Goal: Communication & Community: Answer question/provide support

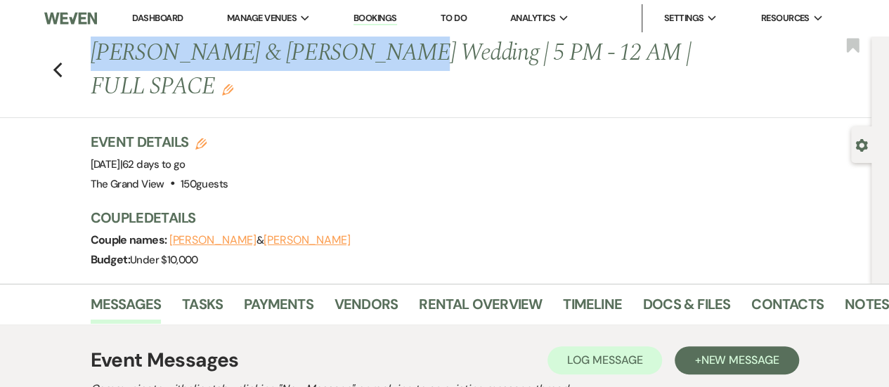
scroll to position [0, 13]
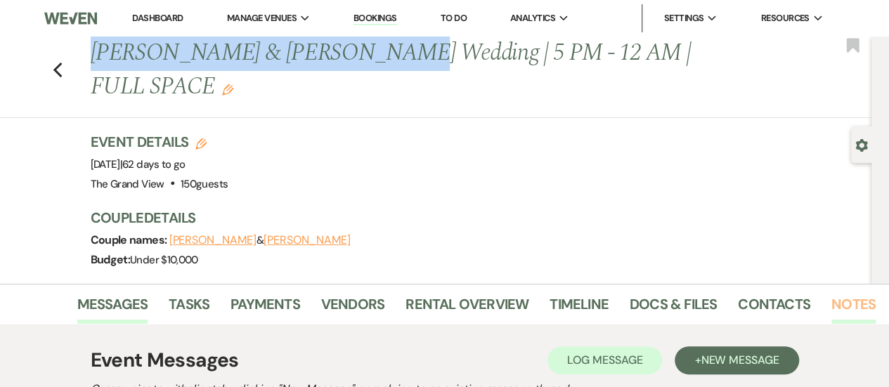
click at [855, 293] on link "Notes" at bounding box center [853, 308] width 44 height 31
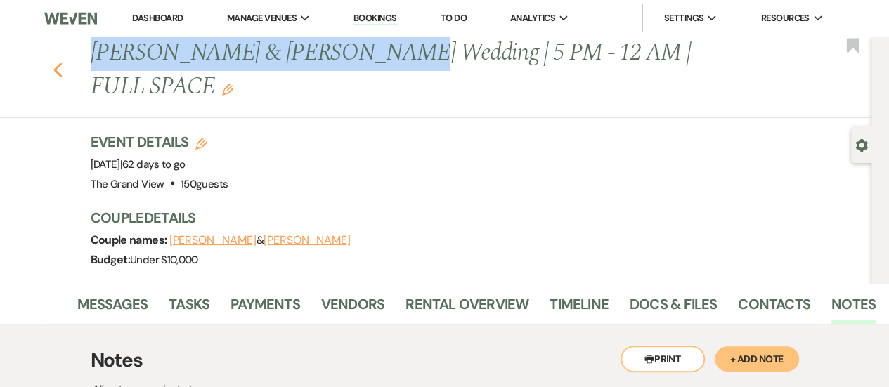
click at [61, 63] on use "button" at bounding box center [57, 70] width 9 height 15
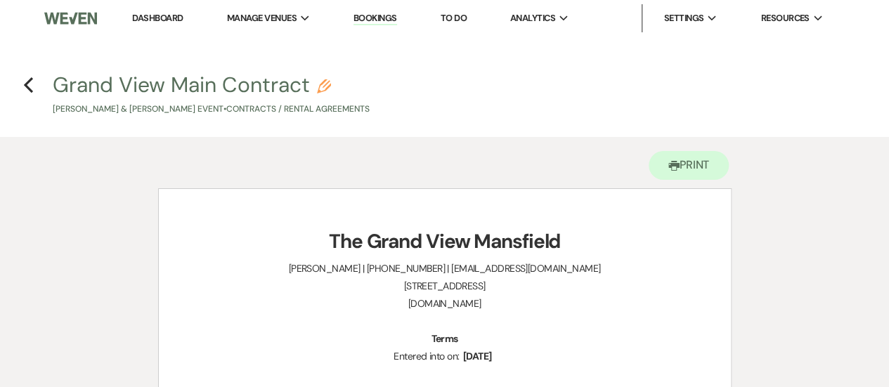
click at [159, 11] on li "Dashboard" at bounding box center [157, 18] width 65 height 28
click at [160, 18] on link "Dashboard" at bounding box center [157, 18] width 51 height 12
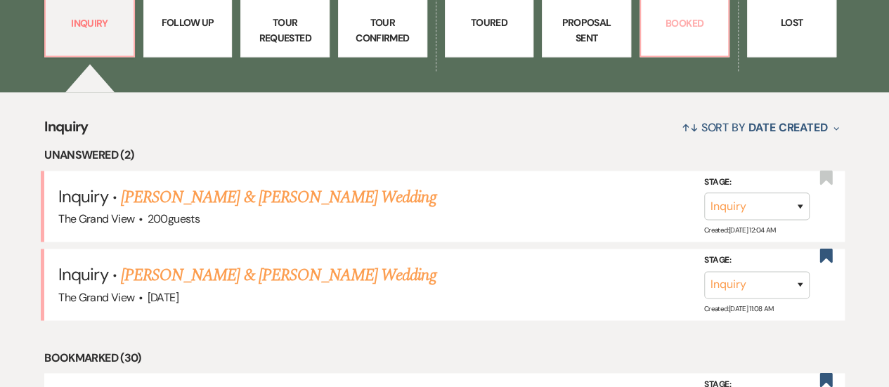
click at [652, 57] on link "127 Booked" at bounding box center [684, 4] width 91 height 105
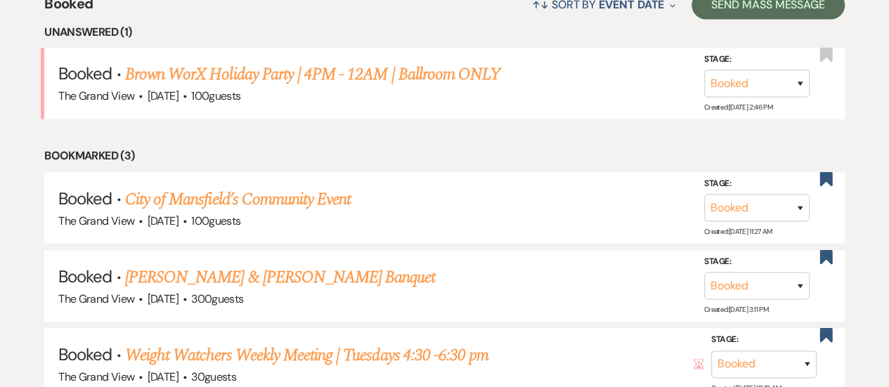
scroll to position [1136, 0]
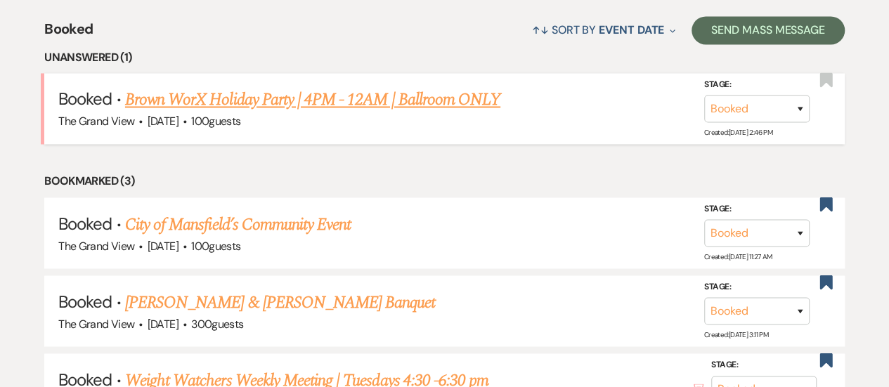
click at [429, 112] on link "Brown WorX Holiday Party | 4PM - 12AM | Ballroom ONLY" at bounding box center [312, 99] width 375 height 25
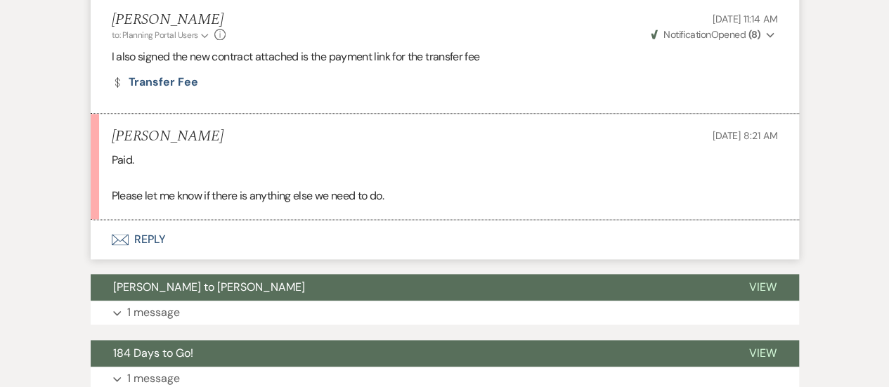
scroll to position [923, 0]
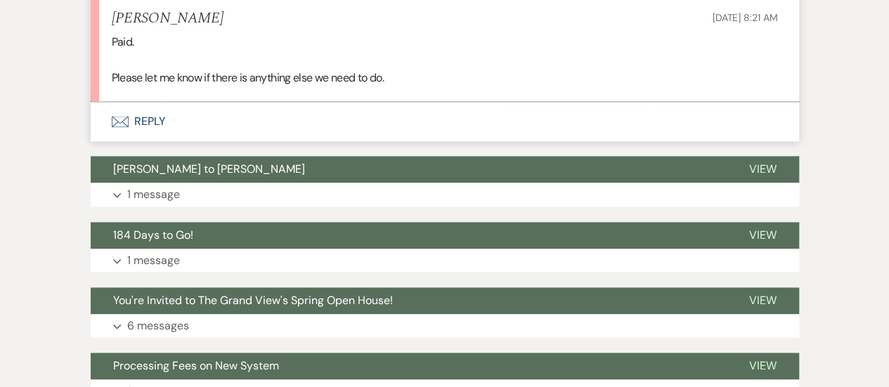
click at [149, 112] on button "Envelope Reply" at bounding box center [445, 121] width 708 height 39
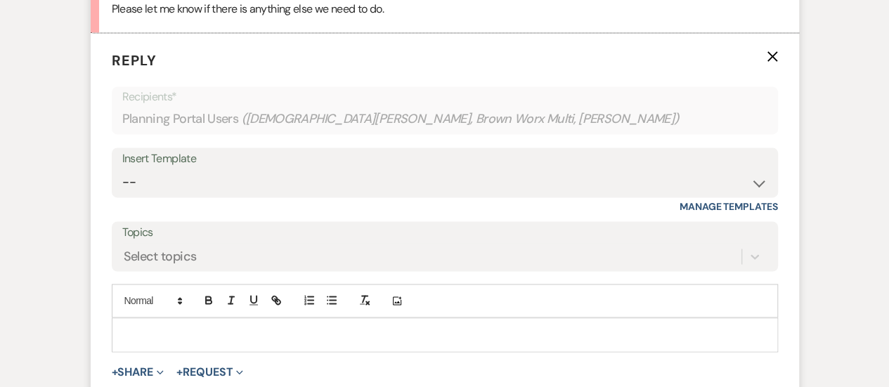
scroll to position [1000, 0]
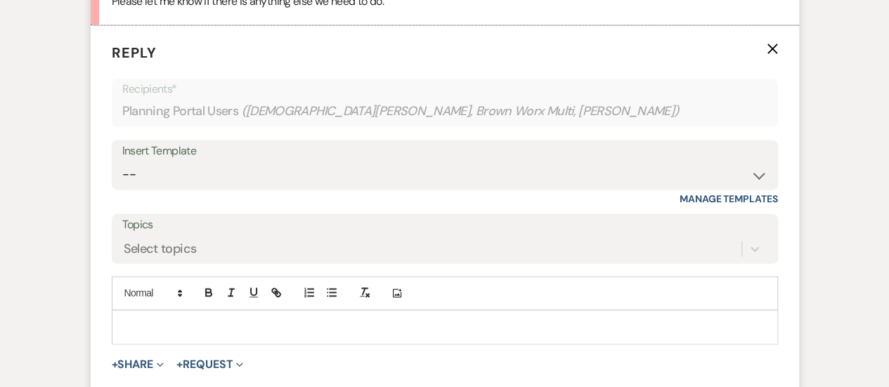
click at [176, 322] on p at bounding box center [445, 326] width 644 height 15
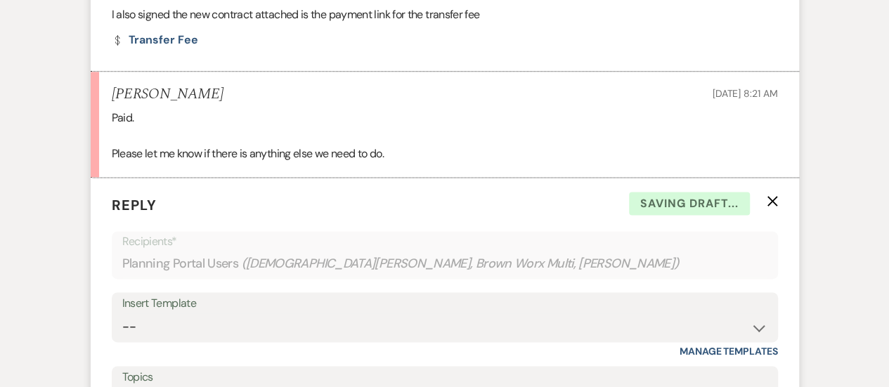
scroll to position [835, 0]
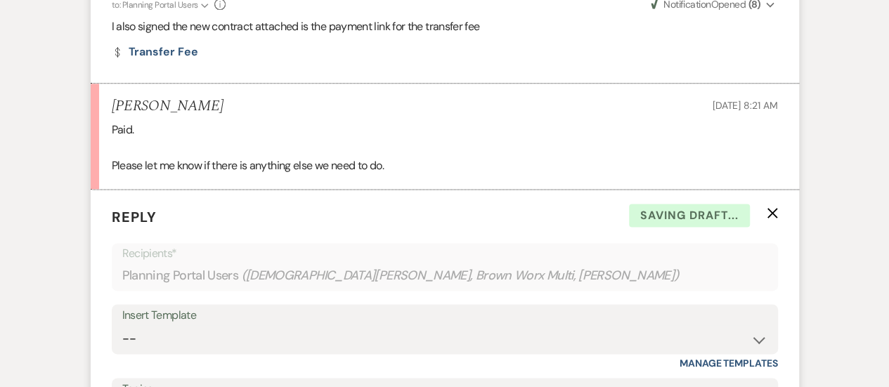
click at [176, 322] on div "Insert Template" at bounding box center [444, 316] width 645 height 20
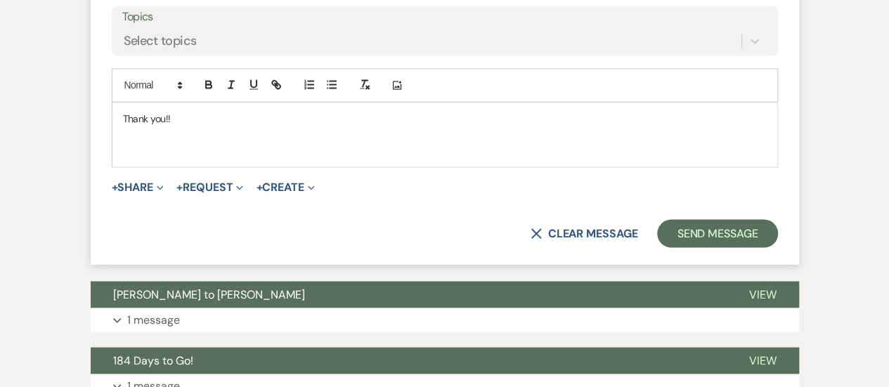
scroll to position [1171, 0]
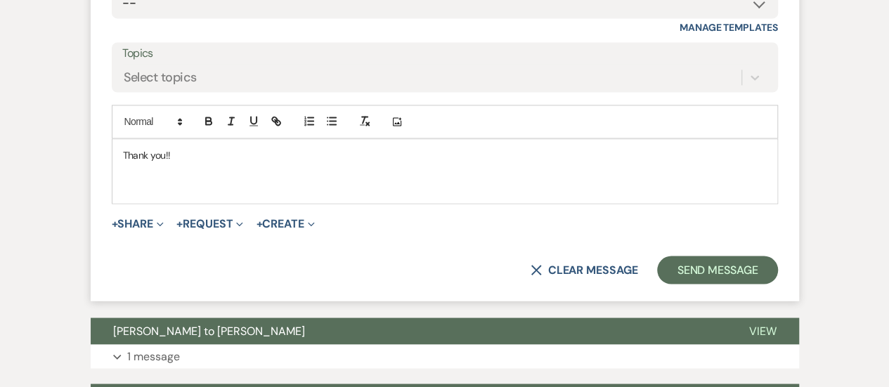
click at [148, 190] on p at bounding box center [445, 186] width 644 height 15
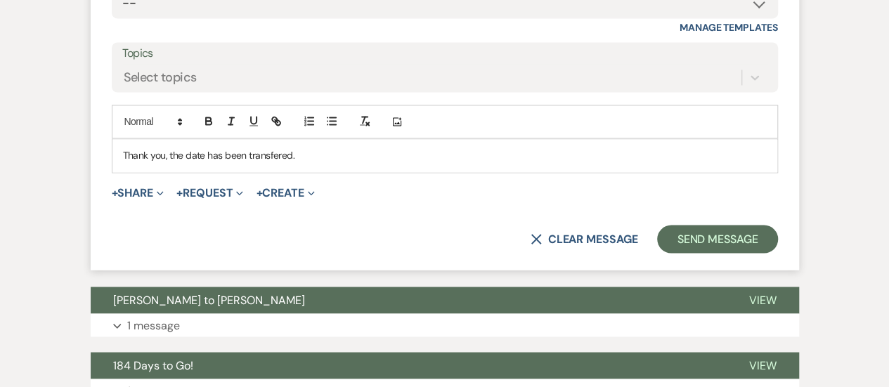
click at [474, 227] on div "X Clear message Send Message" at bounding box center [445, 239] width 666 height 28
click at [334, 152] on p "Thank you, the date has been transfered." at bounding box center [445, 155] width 644 height 15
click at [264, 155] on p "Thank you, the date has been transfered." at bounding box center [445, 155] width 644 height 15
click at [280, 155] on p "Thank you, the date has been transferred." at bounding box center [445, 155] width 644 height 15
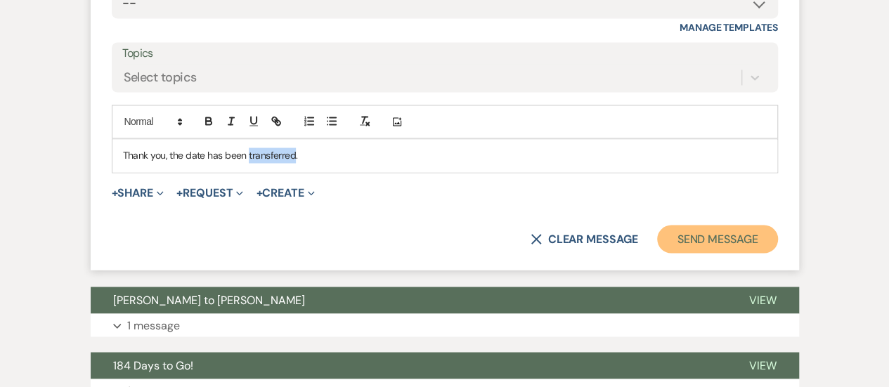
click at [729, 236] on button "Send Message" at bounding box center [717, 239] width 120 height 28
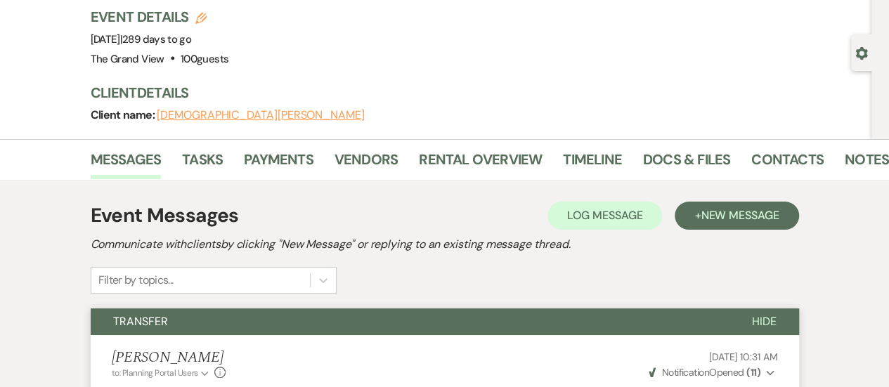
scroll to position [0, 0]
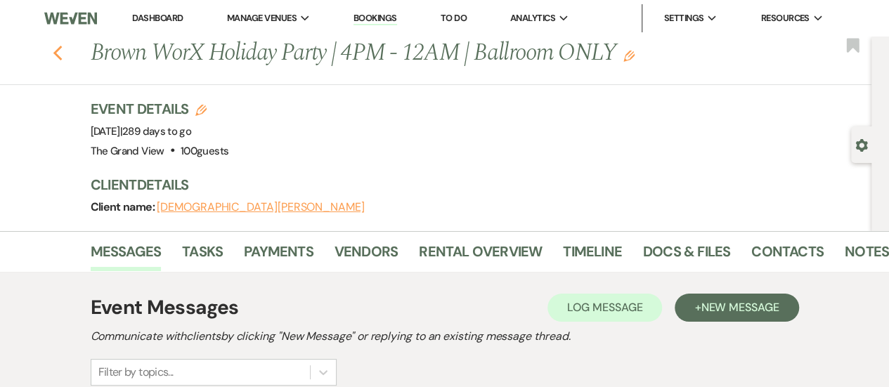
click at [63, 51] on icon "Previous" at bounding box center [58, 53] width 11 height 17
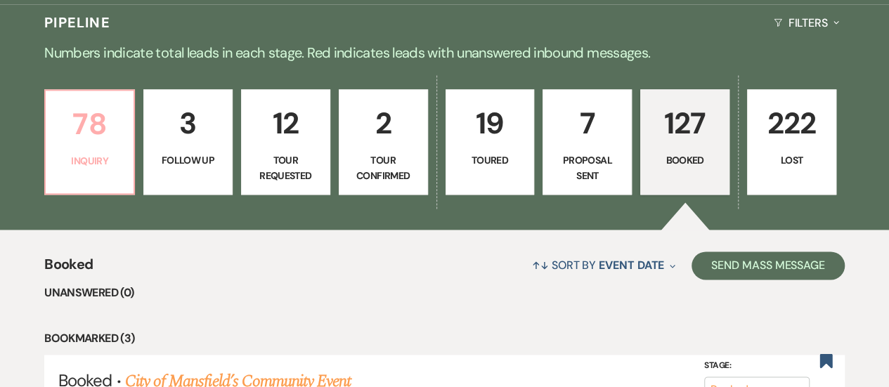
scroll to position [891, 0]
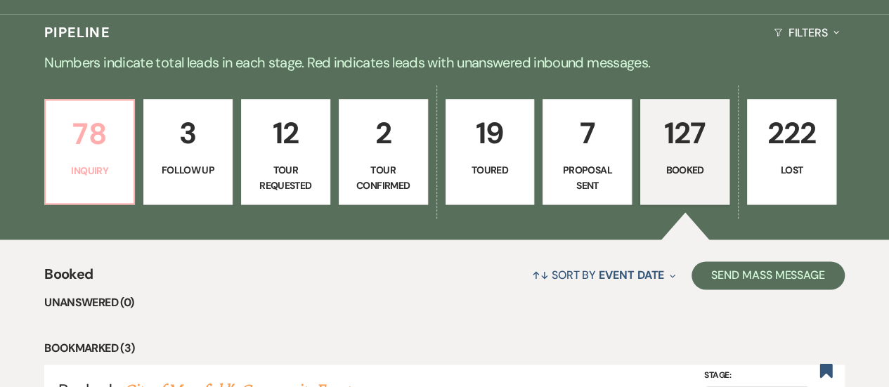
click at [84, 141] on p "78" at bounding box center [89, 133] width 71 height 47
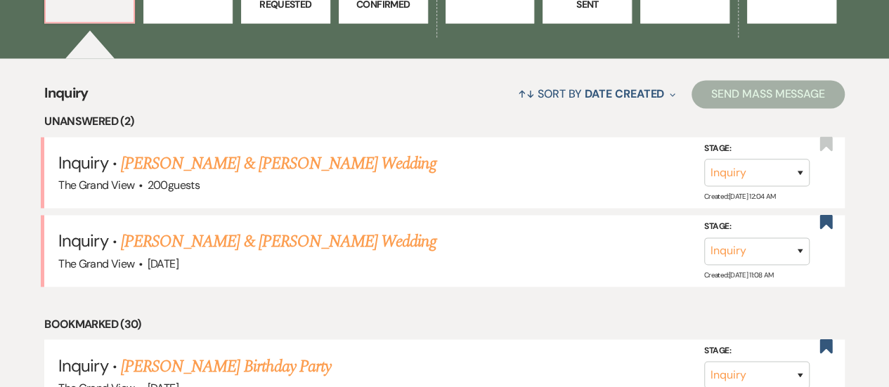
scroll to position [1073, 0]
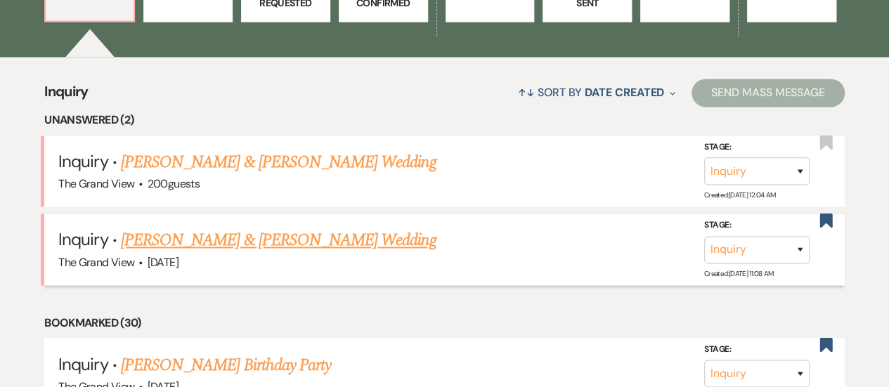
click at [282, 253] on link "[PERSON_NAME] & [PERSON_NAME] Wedding" at bounding box center [278, 240] width 315 height 25
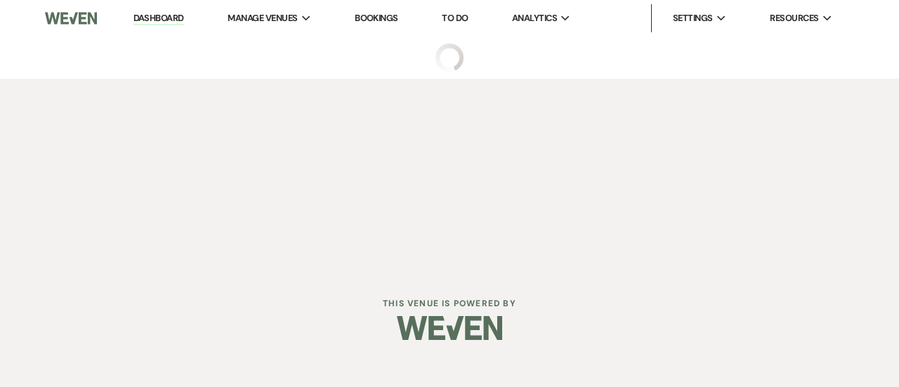
select select "5"
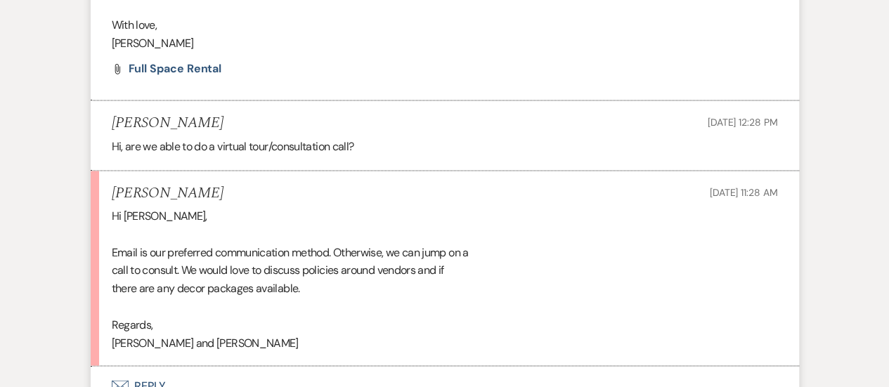
scroll to position [1071, 0]
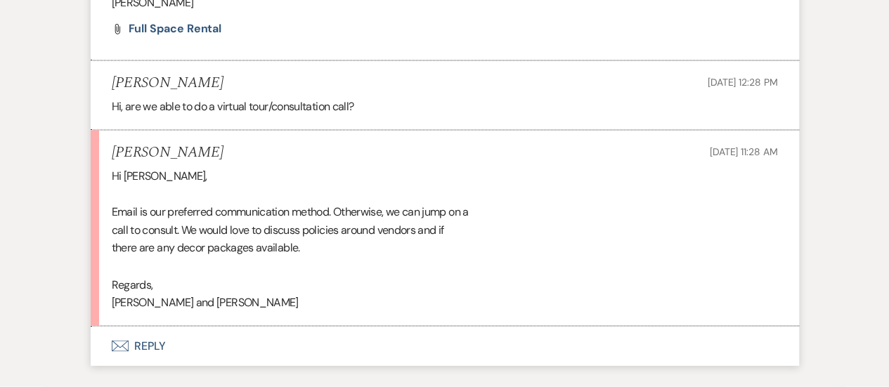
click at [133, 337] on button "Envelope Reply" at bounding box center [445, 345] width 708 height 39
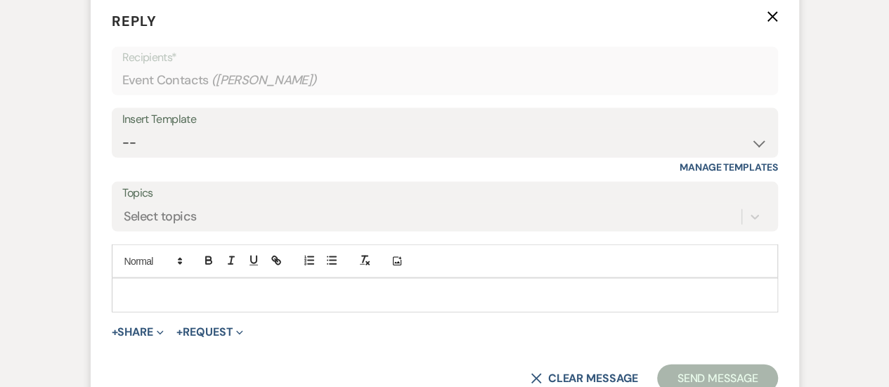
scroll to position [1409, 0]
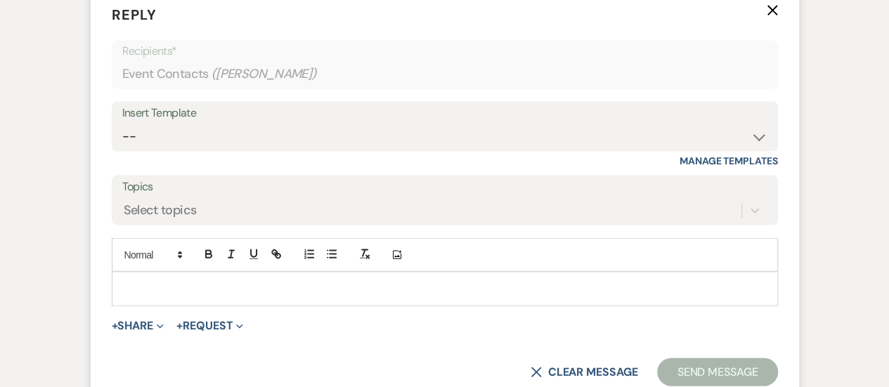
click at [159, 299] on div at bounding box center [444, 289] width 665 height 32
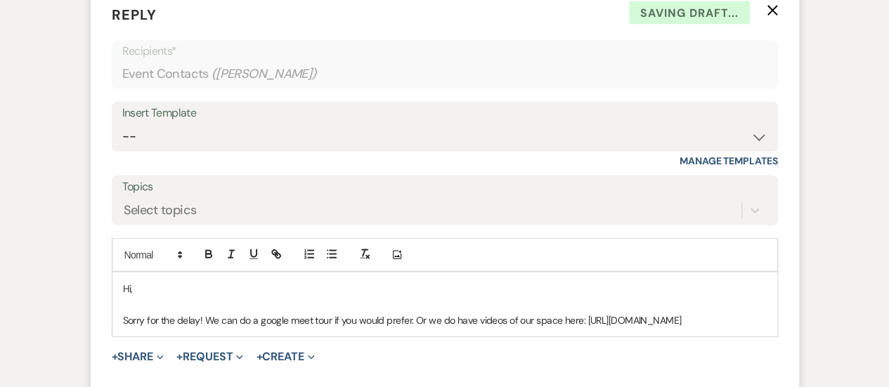
drag, startPoint x: 552, startPoint y: 337, endPoint x: 114, endPoint y: 344, distance: 438.4
click at [114, 337] on div "Hi, Sorry for the delay! We can do a google meet tour if you would prefer. Or w…" at bounding box center [444, 305] width 665 height 64
click at [277, 254] on icon "button" at bounding box center [276, 254] width 13 height 13
type input "[URL][DOMAIN_NAME]"
click at [406, 361] on link at bounding box center [403, 363] width 30 height 11
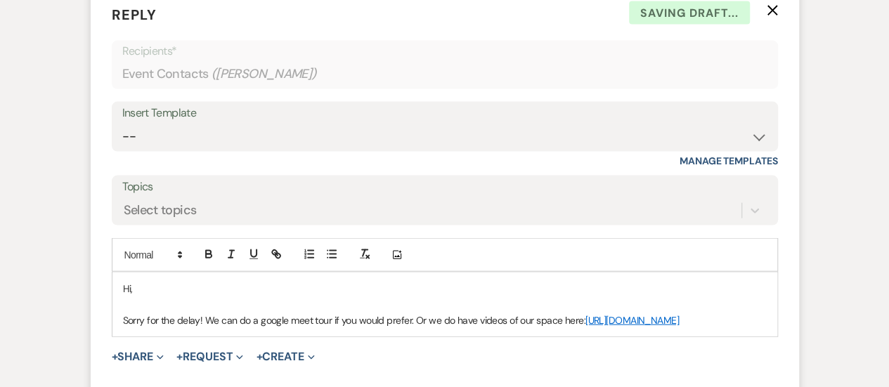
click at [561, 337] on div "Hi, Sorry for the delay! We can do a google meet tour if you would prefer. Or w…" at bounding box center [444, 305] width 665 height 64
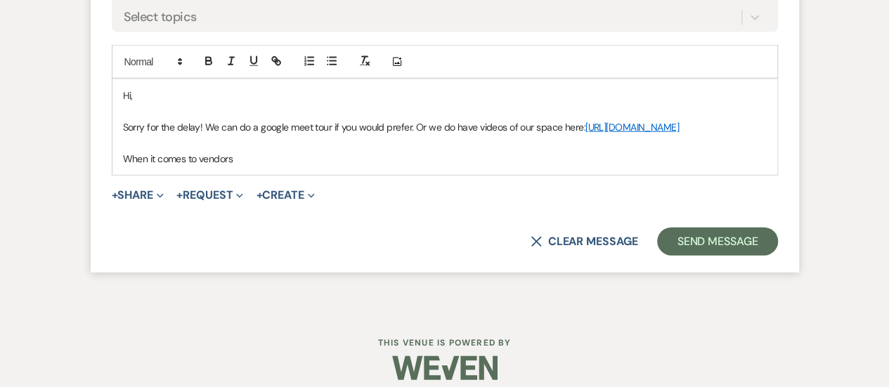
scroll to position [1603, 0]
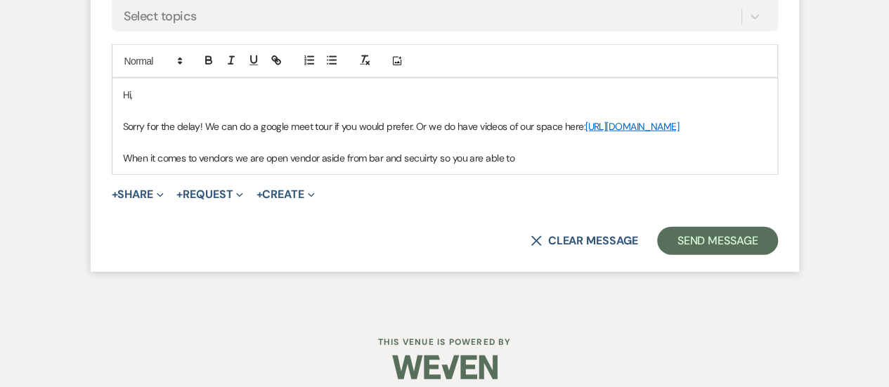
drag, startPoint x: 535, startPoint y: 138, endPoint x: 97, endPoint y: 93, distance: 440.8
click at [97, 93] on form "Reply X Saving draft... Recipients* Event Contacts ( [PERSON_NAME] ) Insert Tem…" at bounding box center [445, 32] width 708 height 478
copy div "Hi, Sorry for the delay! We can do a google meet tour if you would prefer. Or w…"
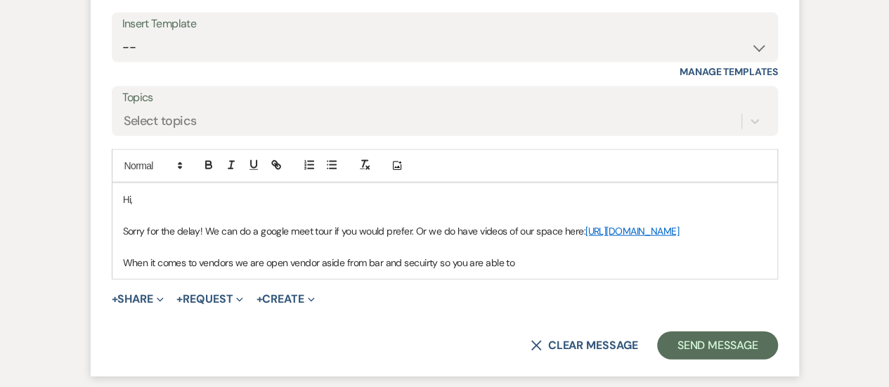
scroll to position [1492, 0]
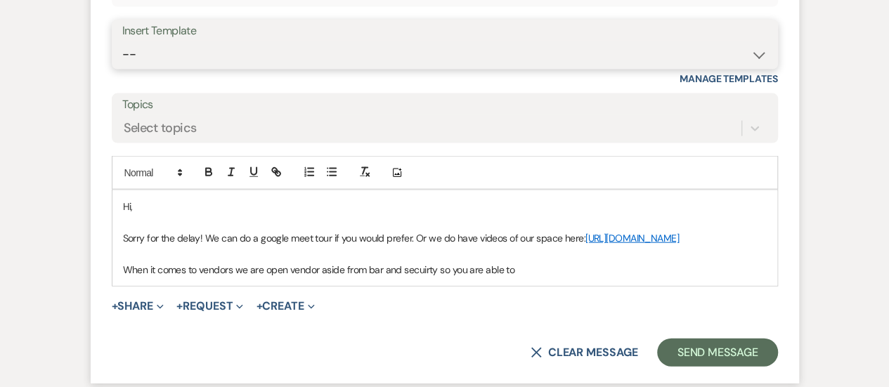
click at [223, 48] on select "-- Weven Planning Portal Introduction (Booked Events) Initial Inquiry Response …" at bounding box center [444, 54] width 645 height 27
select select "5215"
click at [122, 41] on select "-- Weven Planning Portal Introduction (Booked Events) Initial Inquiry Response …" at bounding box center [444, 54] width 645 height 27
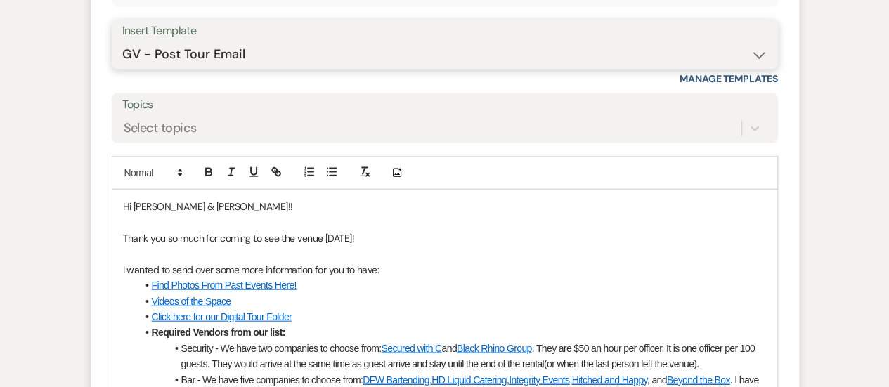
scroll to position [1555, 0]
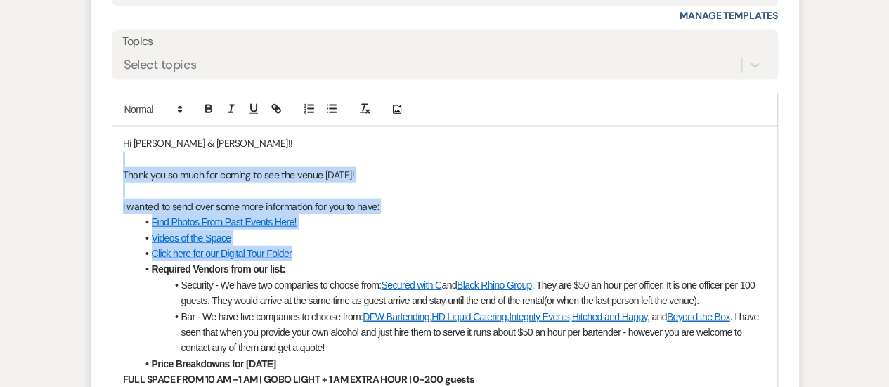
drag, startPoint x: 306, startPoint y: 253, endPoint x: 114, endPoint y: 165, distance: 210.9
click at [114, 165] on div "Hi [PERSON_NAME] & [PERSON_NAME]!! Thank you so much for coming to see the venu…" at bounding box center [444, 316] width 665 height 379
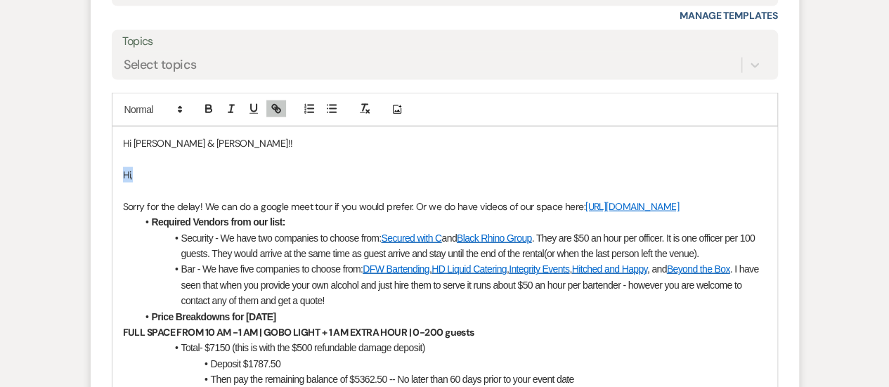
drag, startPoint x: 136, startPoint y: 174, endPoint x: 103, endPoint y: 172, distance: 33.0
click at [103, 172] on form "Reply X Saving draft... Recipients* Event Contacts ( [PERSON_NAME] ) Insert Tem…" at bounding box center [445, 210] width 708 height 737
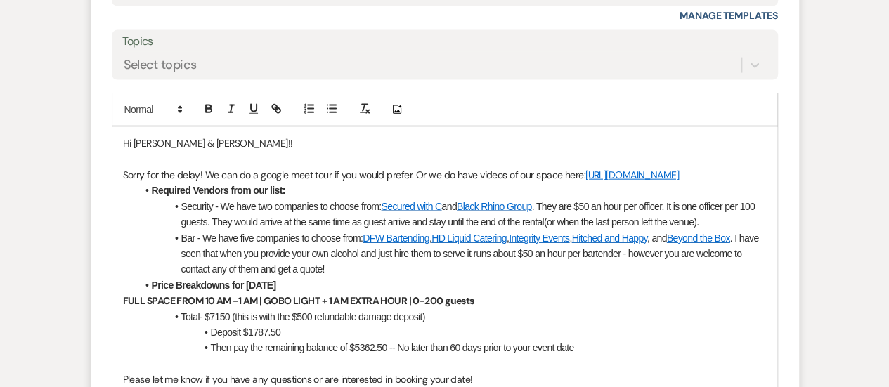
scroll to position [1539, 0]
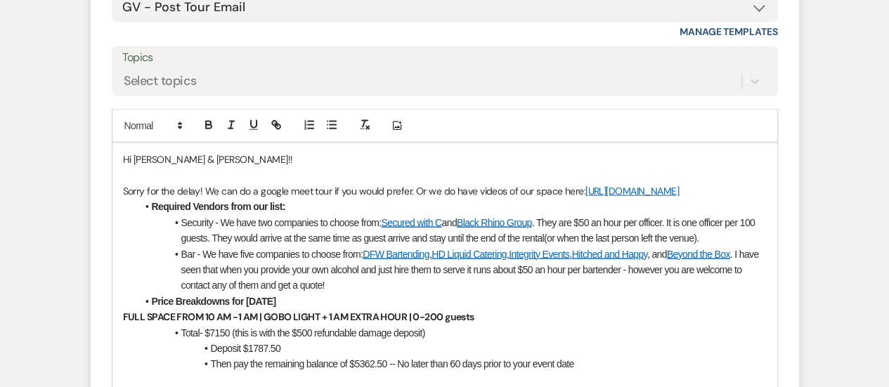
click at [412, 188] on p "Sorry for the delay! We can do a google meet tour if you would prefer. Or we do…" at bounding box center [445, 190] width 644 height 15
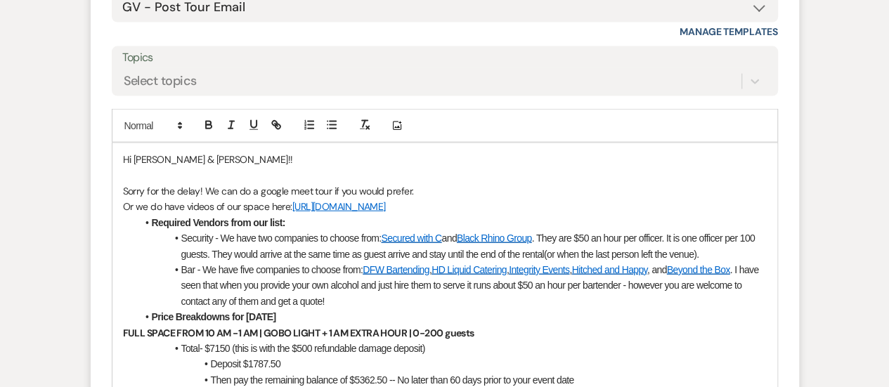
click at [707, 204] on p "Or we do have videos of our space here: [URL][DOMAIN_NAME]" at bounding box center [445, 206] width 644 height 15
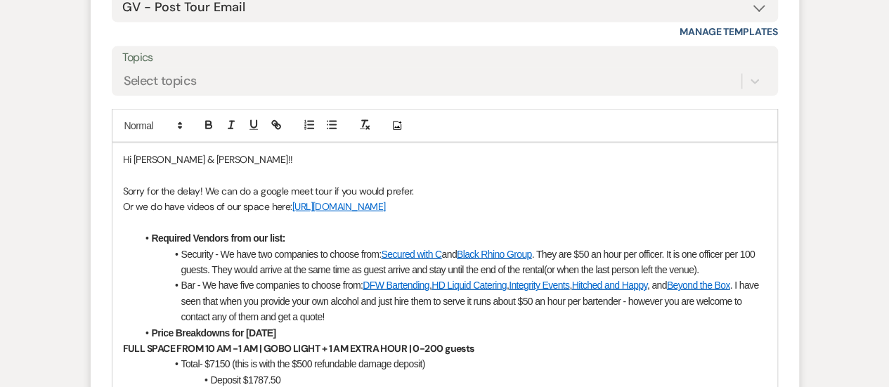
click at [164, 237] on strong "Required Vendors from our list:" at bounding box center [218, 238] width 133 height 11
click at [330, 320] on li "Bar - We have five companies to choose from: DFW Bartending , HD Liquid Caterin…" at bounding box center [451, 301] width 629 height 47
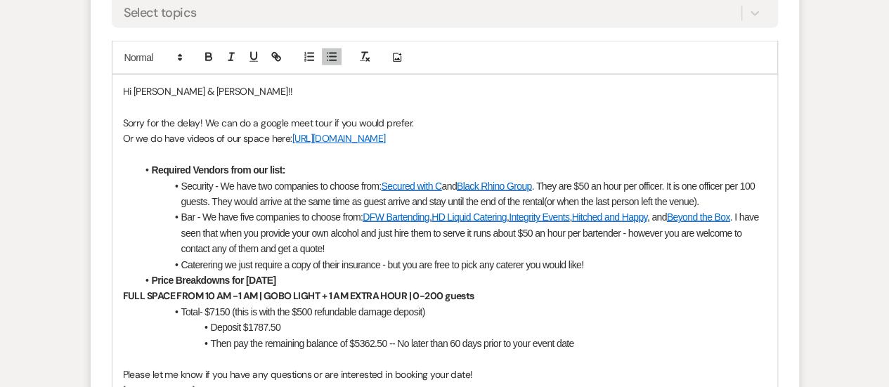
scroll to position [1614, 0]
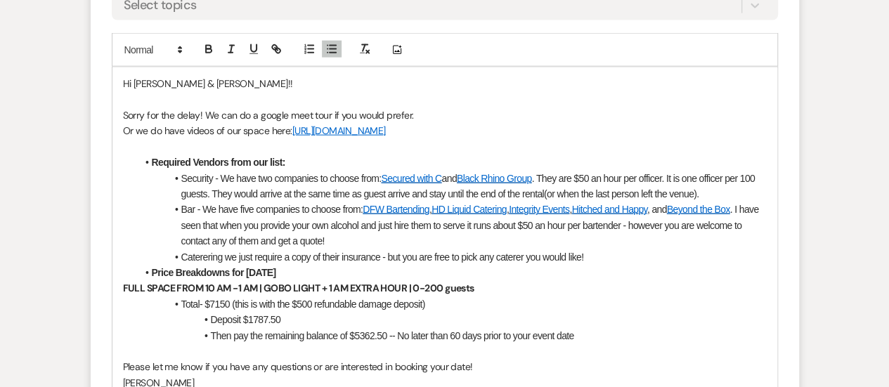
click at [208, 249] on li "Caterering we just require a copy of their insurance - but you are free to pick…" at bounding box center [451, 256] width 629 height 15
click at [202, 252] on span "Caterering we just require a copy of their insurance - but you are free to pick…" at bounding box center [382, 257] width 403 height 11
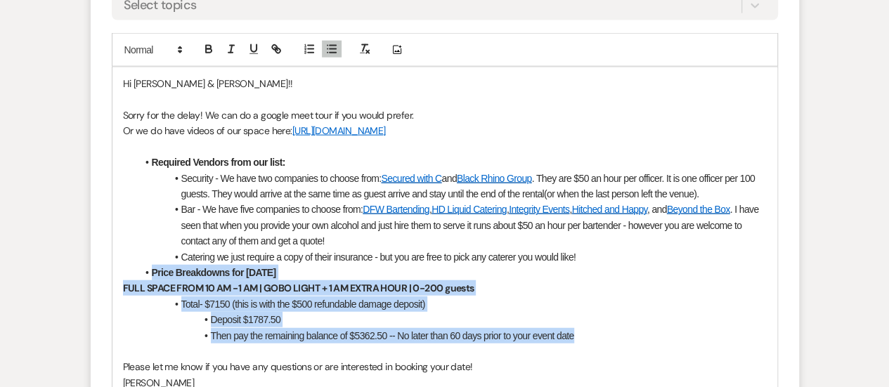
drag, startPoint x: 582, startPoint y: 331, endPoint x: 148, endPoint y: 270, distance: 439.1
click at [148, 270] on div "Hi [PERSON_NAME] & [PERSON_NAME]!! Sorry for the delay! We can do a google meet…" at bounding box center [444, 240] width 665 height 347
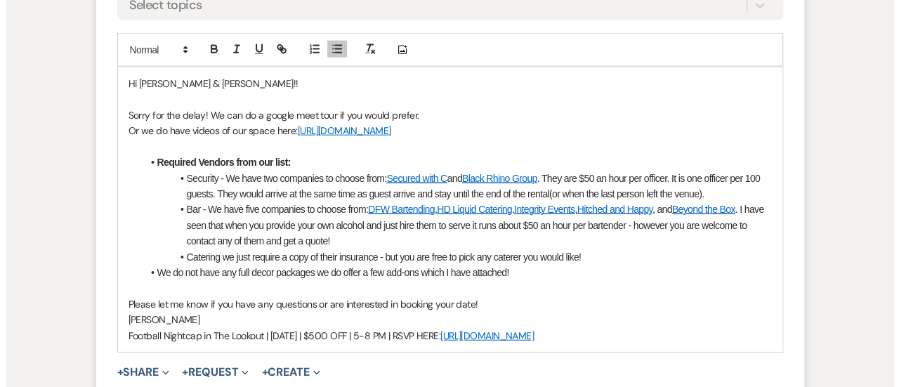
scroll to position [1648, 0]
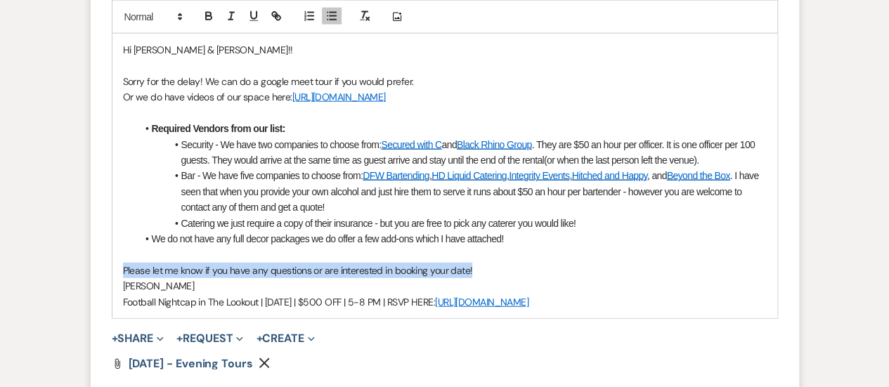
drag, startPoint x: 481, startPoint y: 266, endPoint x: 98, endPoint y: 262, distance: 382.9
click at [98, 262] on form "Reply X Saving draft... Recipients* Event Contacts ( [PERSON_NAME] ) Insert Tem…" at bounding box center [445, 93] width 708 height 690
click at [308, 239] on li "We do not have any full decor packages we do offer a few add-ons which I have a…" at bounding box center [451, 238] width 629 height 15
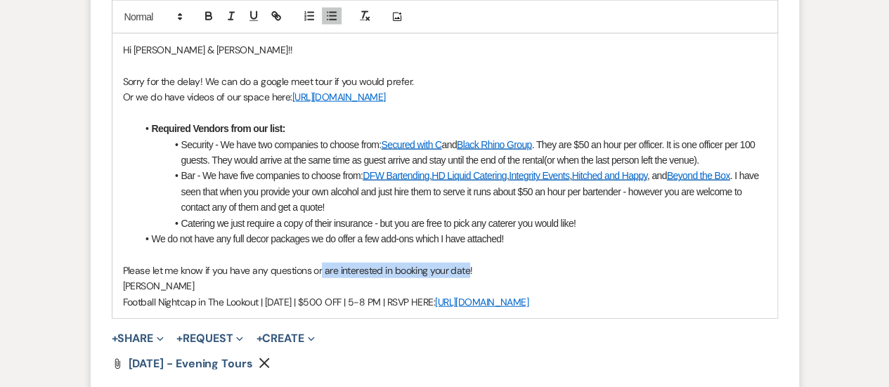
drag, startPoint x: 320, startPoint y: 268, endPoint x: 466, endPoint y: 268, distance: 146.1
click at [466, 268] on p "Please let me know if you have any questions or are interested in booking your …" at bounding box center [445, 270] width 644 height 15
drag, startPoint x: 629, startPoint y: 297, endPoint x: 128, endPoint y: 307, distance: 501.7
click at [128, 307] on div "Hi [PERSON_NAME] & [PERSON_NAME]!! Sorry for the delay! We can do a google meet…" at bounding box center [444, 176] width 665 height 285
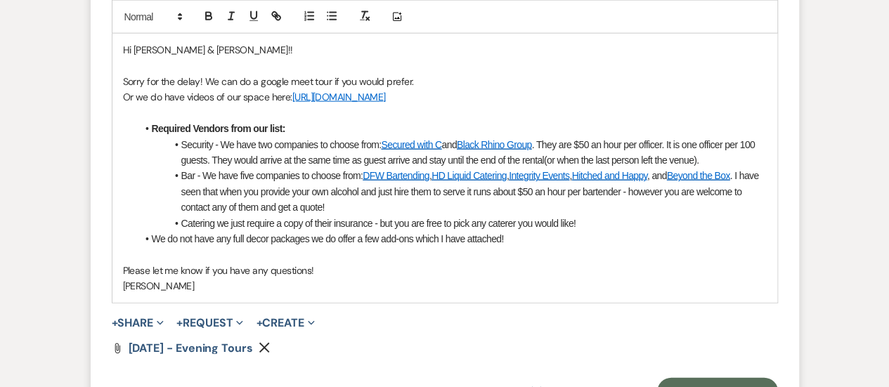
click at [259, 345] on icon "Remove" at bounding box center [264, 347] width 11 height 11
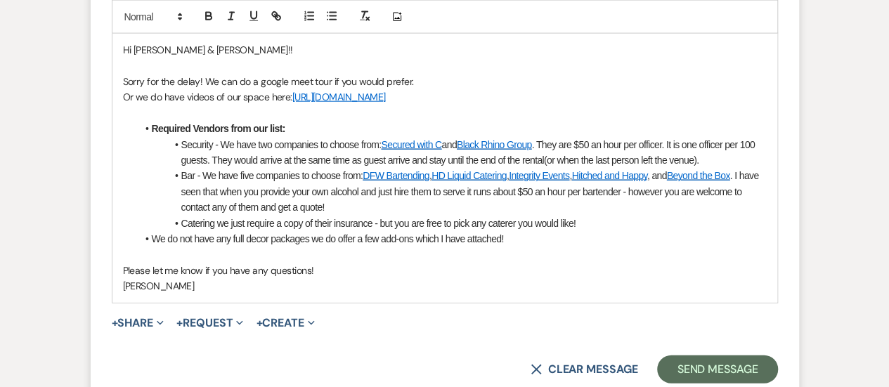
click at [140, 315] on span "+ Share Expand Doc Upload Documents Add Photo Images Pref Vendors Preferred ven…" at bounding box center [138, 323] width 53 height 17
click at [145, 318] on button "+ Share Expand" at bounding box center [138, 323] width 53 height 11
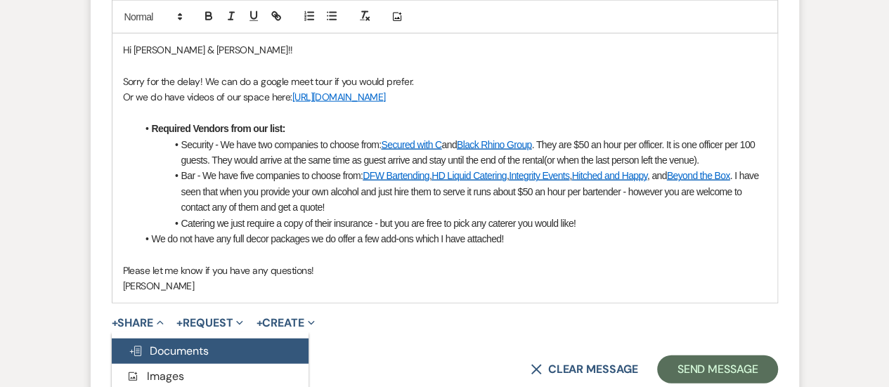
click at [185, 348] on span "Doc Upload Documents" at bounding box center [169, 351] width 80 height 15
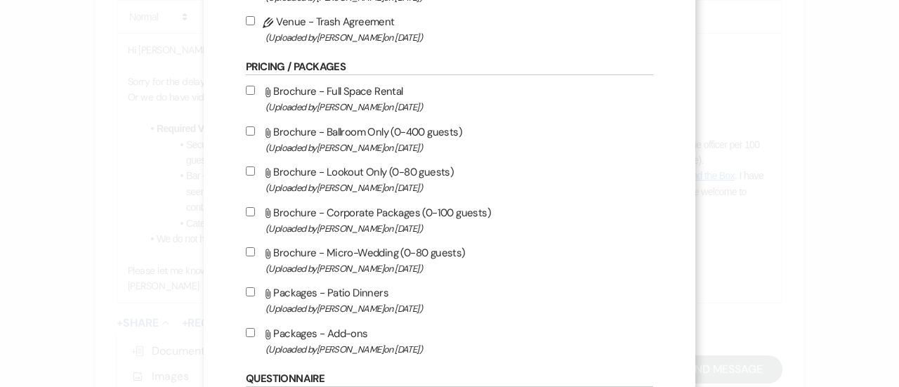
scroll to position [660, 0]
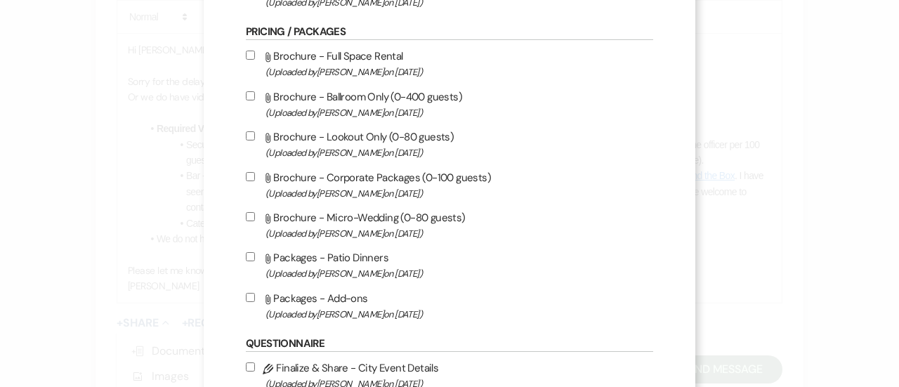
click at [327, 300] on label "Attach File Packages - Add-ons (Uploaded by [PERSON_NAME] on [DATE] )" at bounding box center [449, 305] width 407 height 33
click at [255, 300] on input "Attach File Packages - Add-ons (Uploaded by [PERSON_NAME] on [DATE] )" at bounding box center [250, 297] width 9 height 9
checkbox input "true"
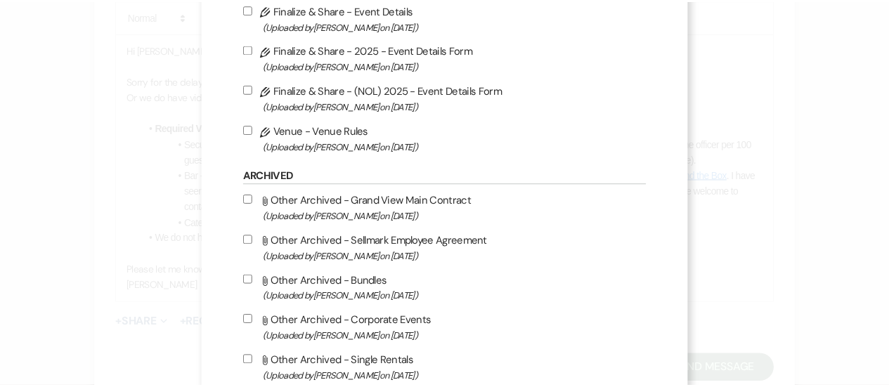
scroll to position [1261, 0]
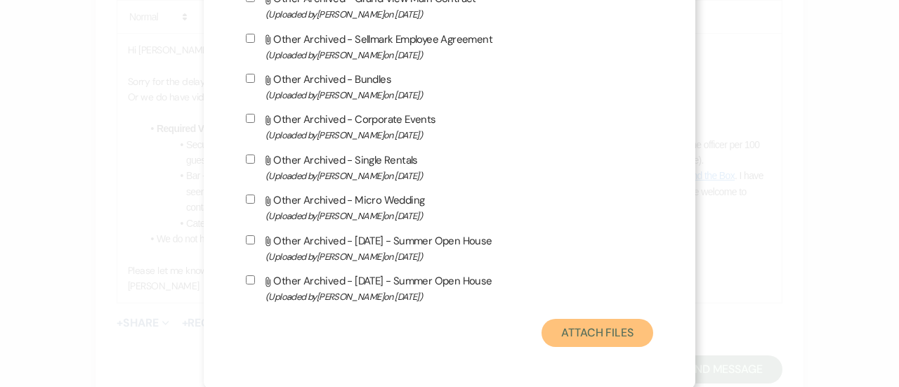
click at [602, 321] on button "Attach Files" at bounding box center [598, 333] width 112 height 28
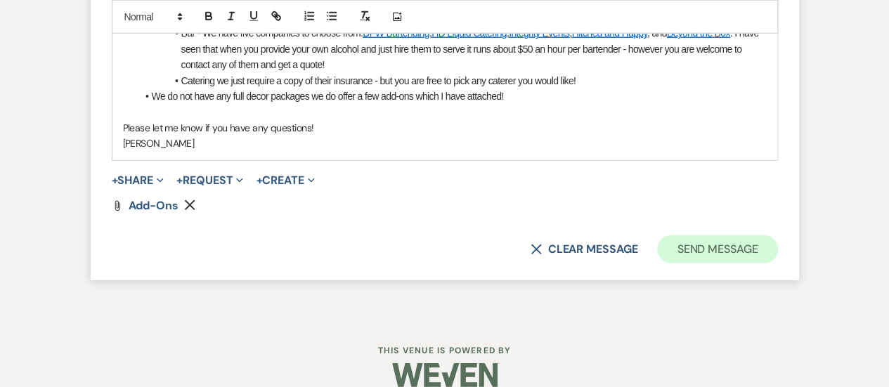
scroll to position [1809, 0]
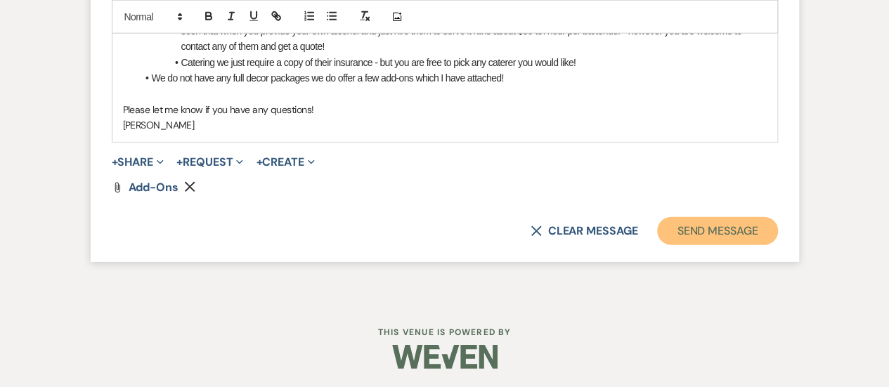
click at [702, 224] on button "Send Message" at bounding box center [717, 231] width 120 height 28
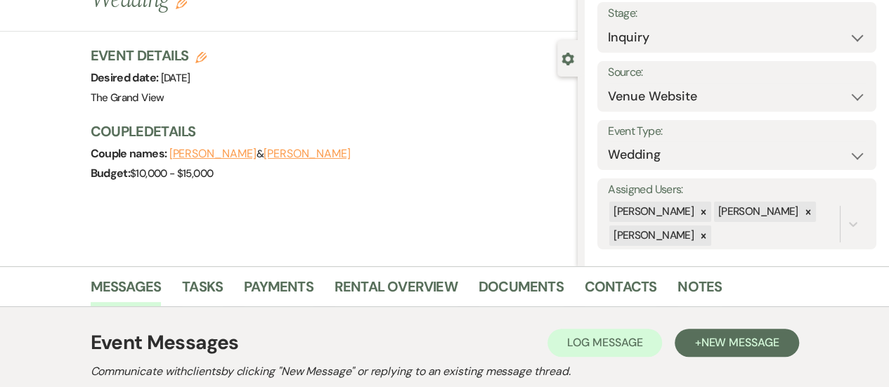
scroll to position [0, 0]
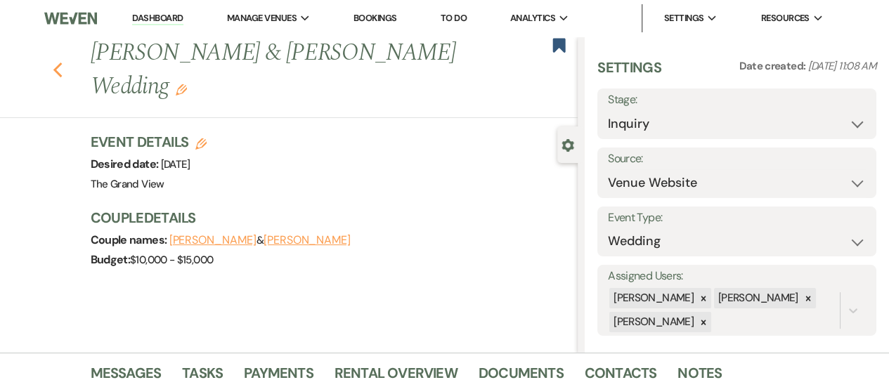
click at [63, 72] on icon "Previous" at bounding box center [58, 70] width 11 height 17
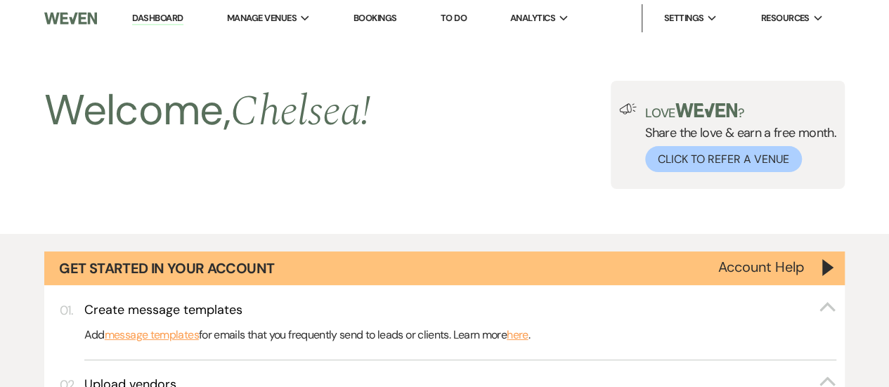
scroll to position [1073, 0]
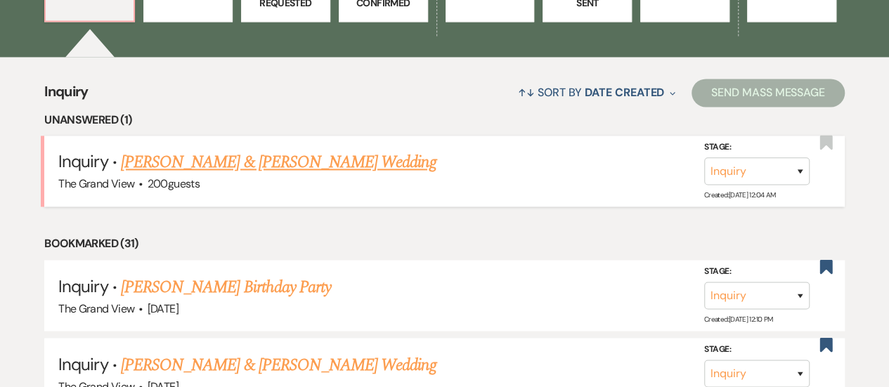
click at [372, 175] on link "[PERSON_NAME] & [PERSON_NAME] Wedding" at bounding box center [278, 162] width 315 height 25
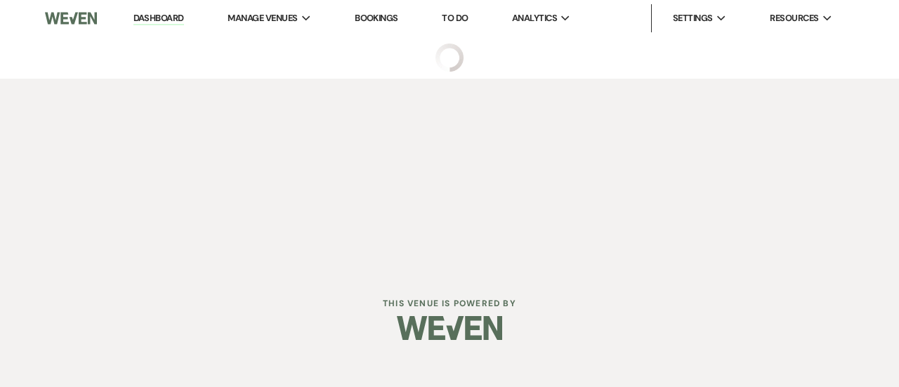
select select "5"
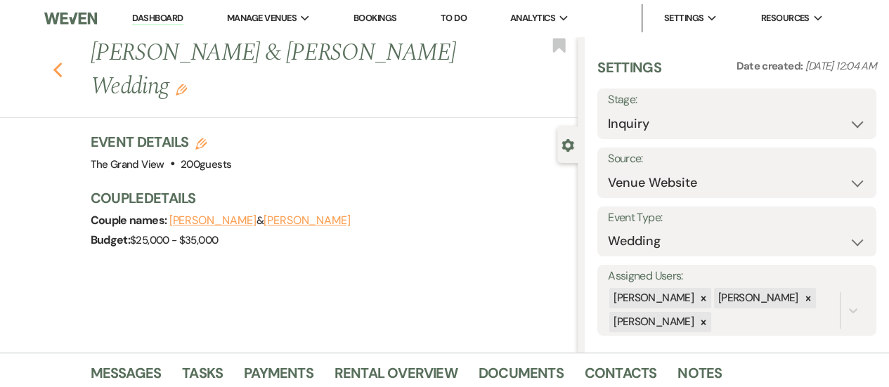
click at [63, 65] on icon "Previous" at bounding box center [58, 70] width 11 height 17
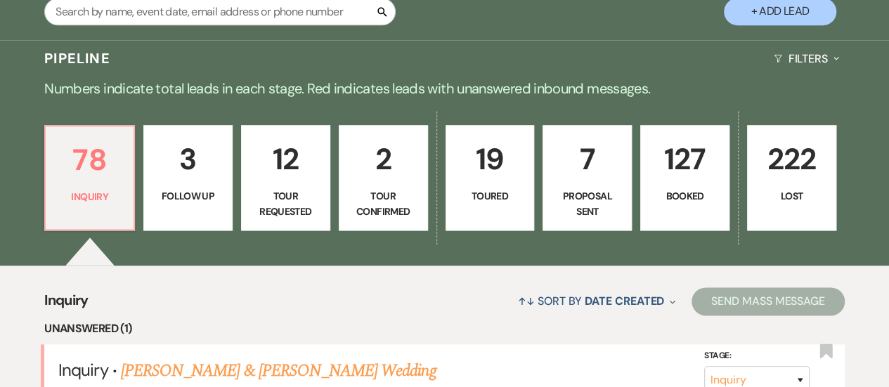
scroll to position [864, 0]
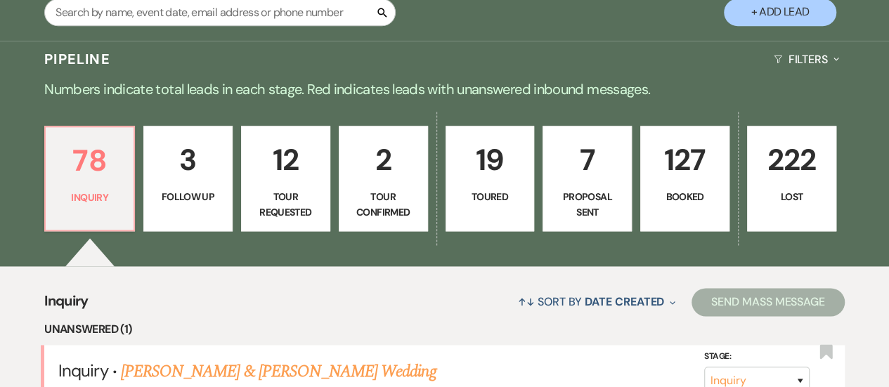
click at [716, 183] on p "127" at bounding box center [684, 159] width 71 height 47
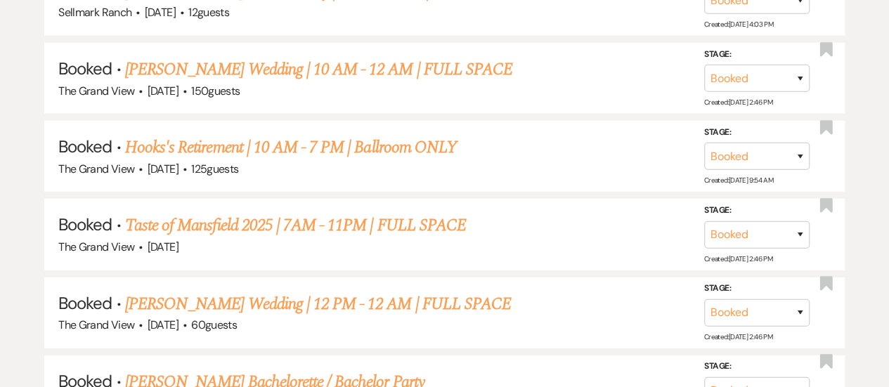
scroll to position [1966, 0]
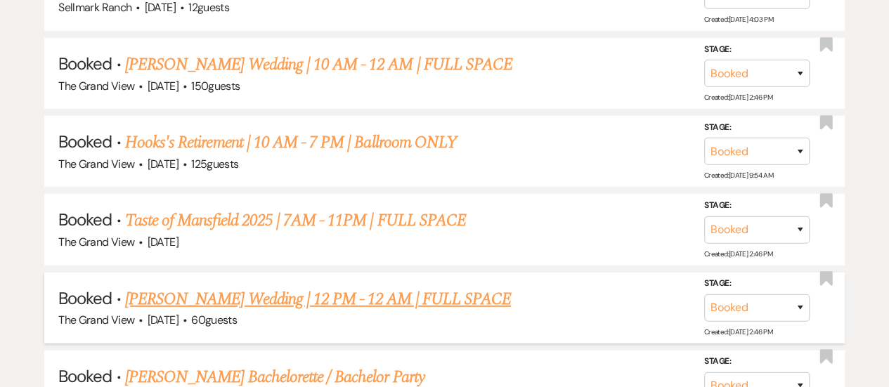
click at [313, 312] on link "[PERSON_NAME] Wedding | 12 PM - 12 AM | FULL SPACE" at bounding box center [318, 299] width 386 height 25
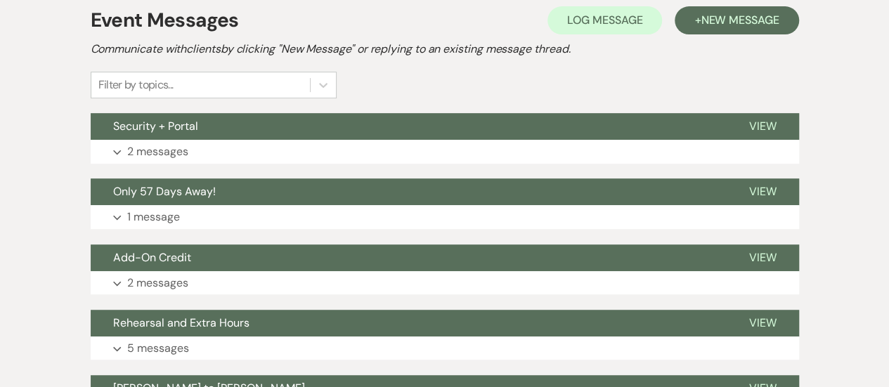
scroll to position [309, 0]
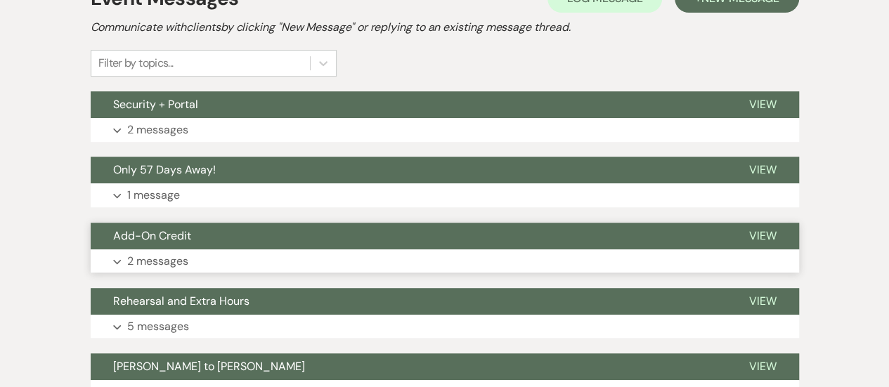
click at [302, 249] on button "Expand 2 messages" at bounding box center [445, 261] width 708 height 24
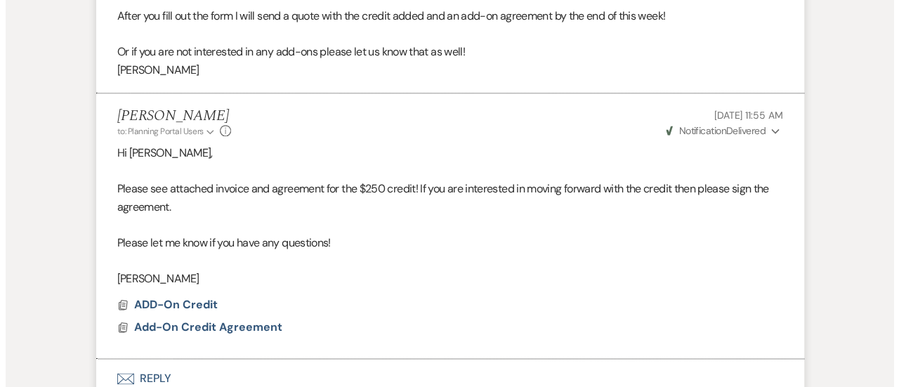
scroll to position [730, 0]
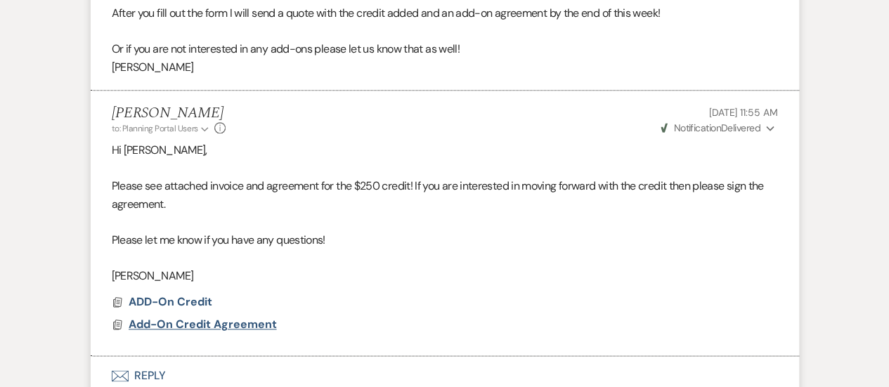
click at [168, 323] on span "Add-On Credit Agreement" at bounding box center [203, 324] width 148 height 15
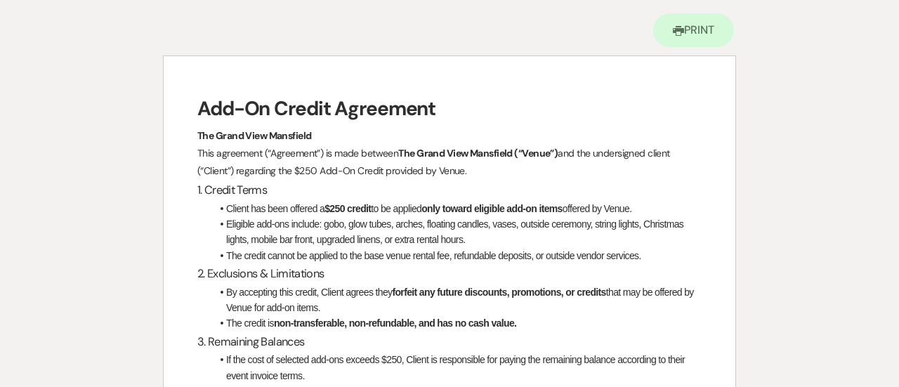
scroll to position [0, 0]
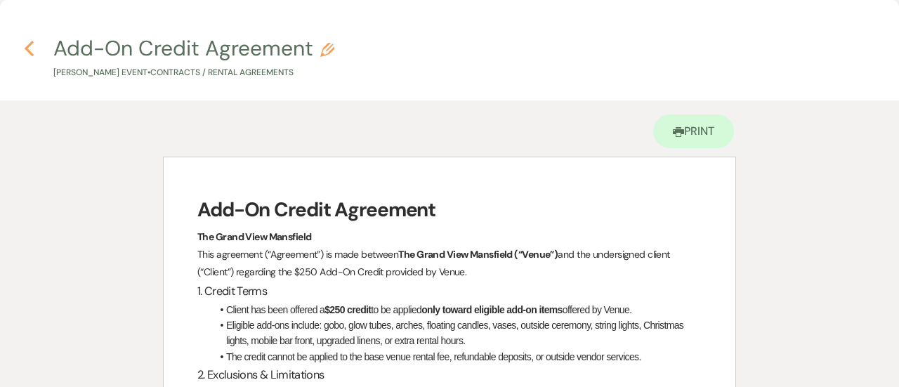
click at [26, 51] on icon "Previous" at bounding box center [29, 48] width 11 height 17
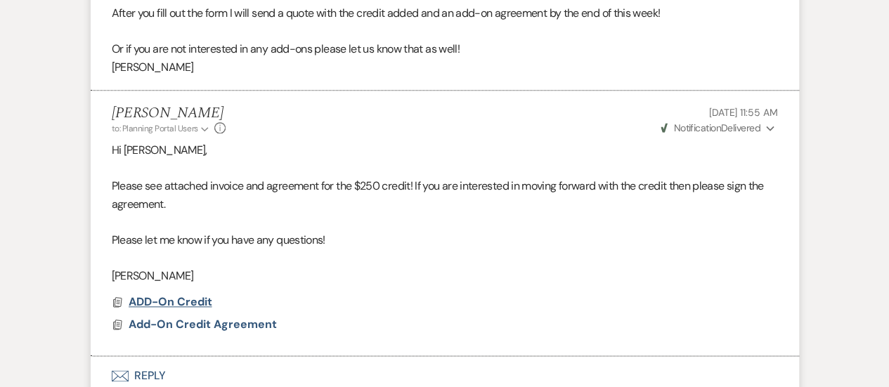
click at [184, 301] on span "ADD-On Credit" at bounding box center [171, 301] width 84 height 15
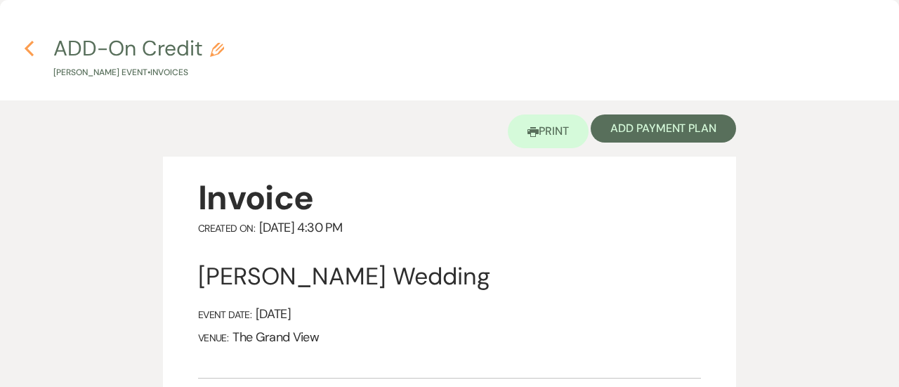
click at [25, 46] on icon "Previous" at bounding box center [29, 48] width 11 height 17
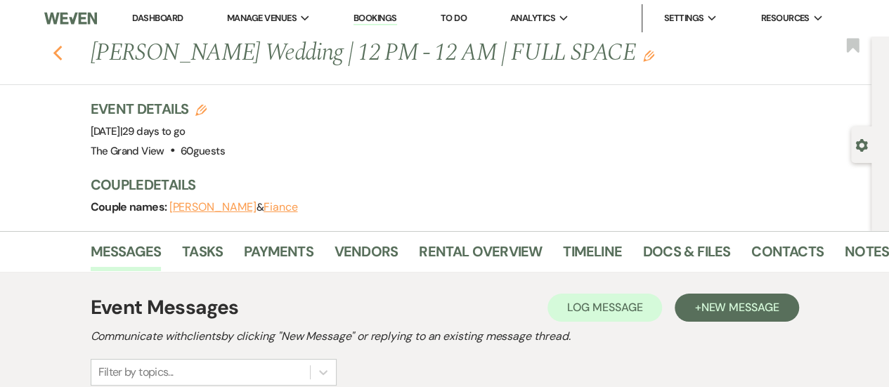
click at [63, 51] on icon "Previous" at bounding box center [58, 53] width 11 height 17
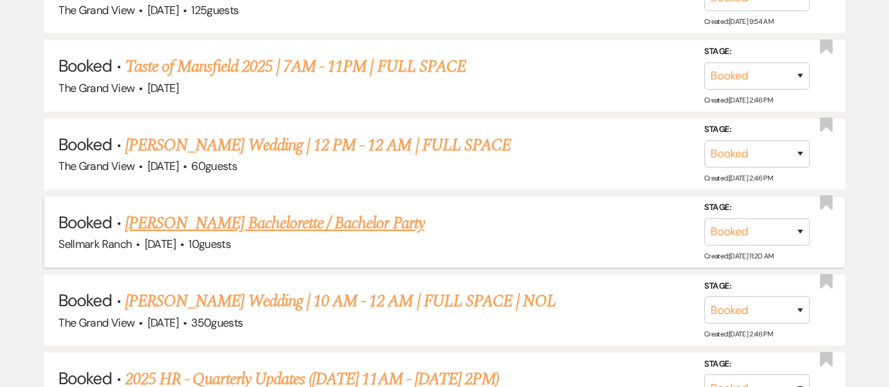
scroll to position [2126, 0]
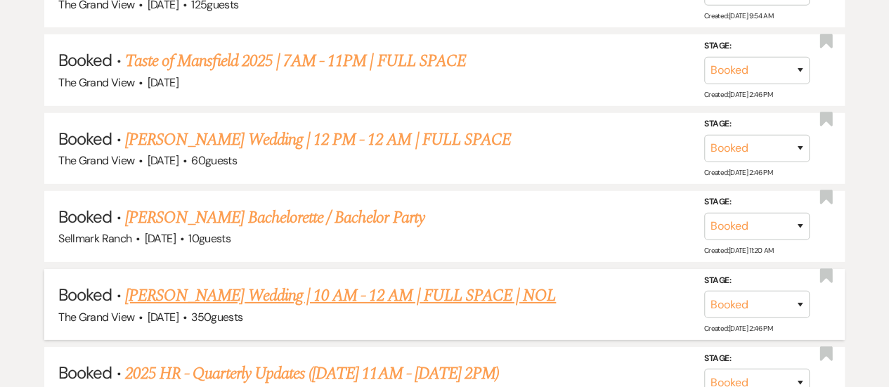
click at [225, 290] on li "Booked · [PERSON_NAME] Wedding | 10 AM - 12 AM | FULL SPACE | NOL The [GEOGRAPH…" at bounding box center [444, 304] width 800 height 71
click at [218, 318] on div "The Grand View · [DATE] · 350 guests" at bounding box center [444, 317] width 772 height 18
click at [214, 308] on link "[PERSON_NAME] Wedding | 10 AM - 12 AM | FULL SPACE | NOL" at bounding box center [340, 295] width 431 height 25
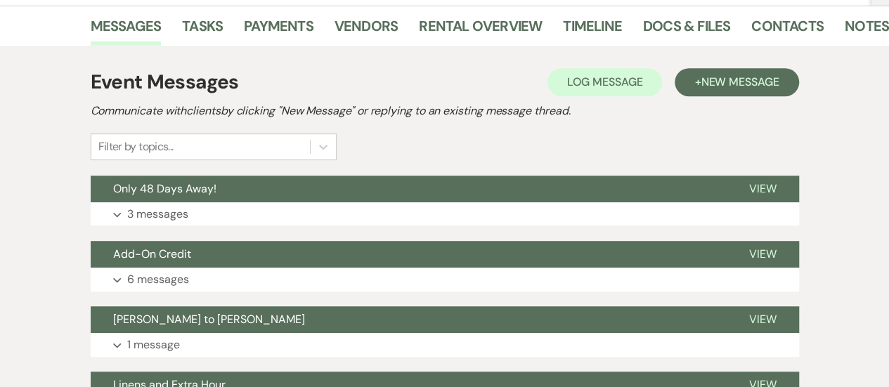
scroll to position [334, 0]
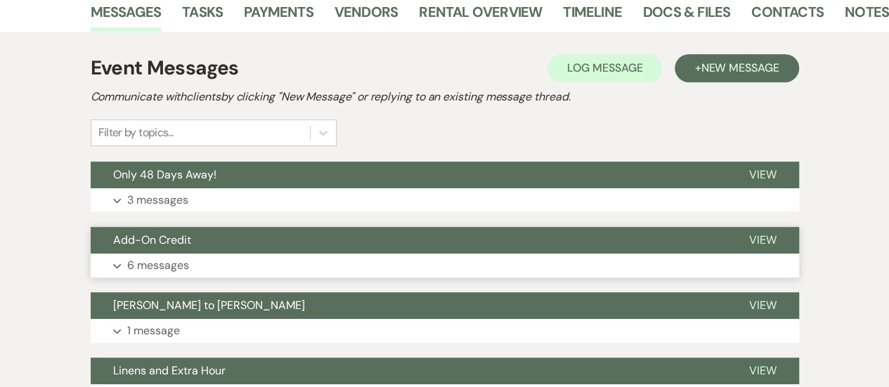
click at [186, 256] on p "6 messages" at bounding box center [158, 265] width 62 height 18
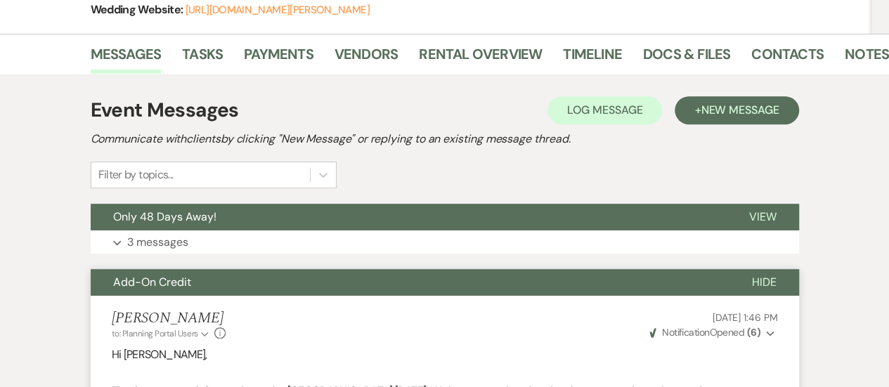
scroll to position [292, 0]
click at [690, 43] on link "Docs & Files" at bounding box center [686, 58] width 87 height 31
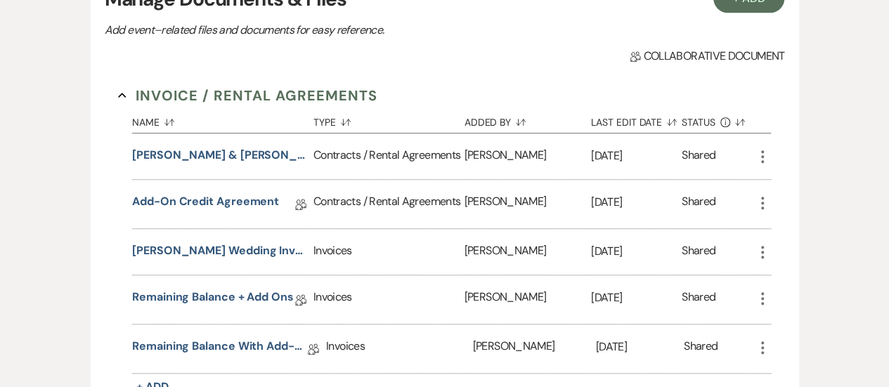
scroll to position [419, 0]
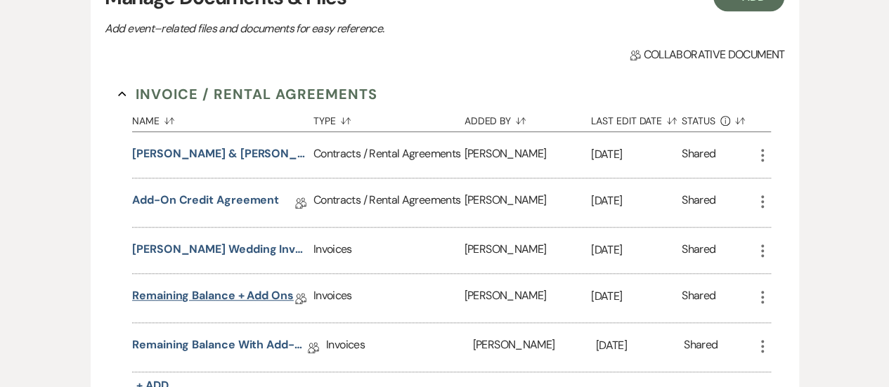
click at [251, 287] on link "Remaining balance + Add ons" at bounding box center [213, 298] width 162 height 22
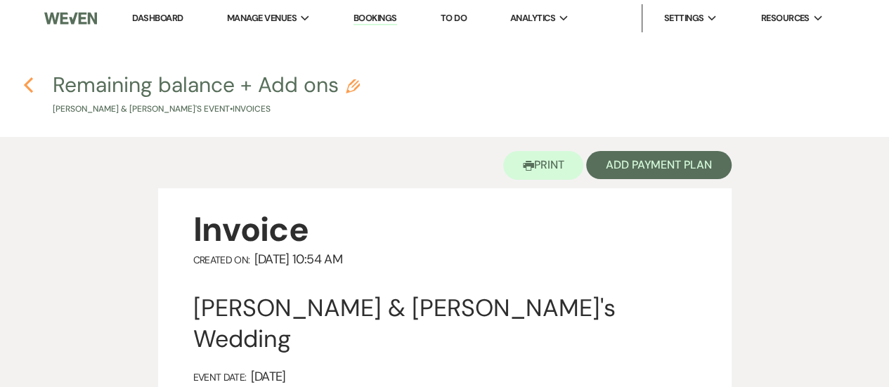
click at [30, 75] on button "Previous" at bounding box center [28, 84] width 11 height 18
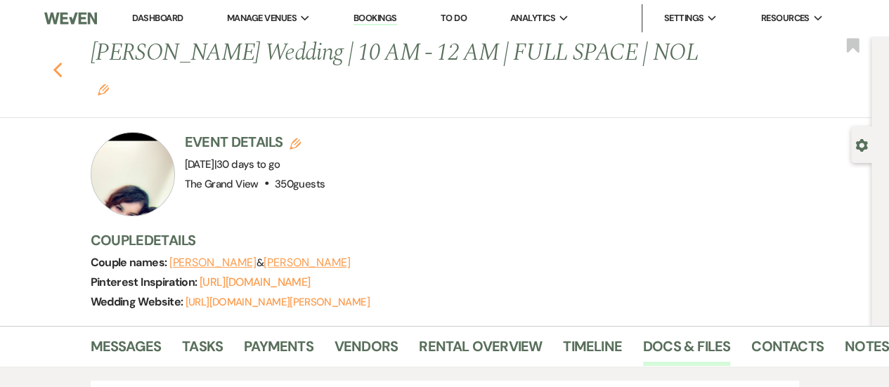
click at [59, 62] on icon "Previous" at bounding box center [58, 70] width 11 height 17
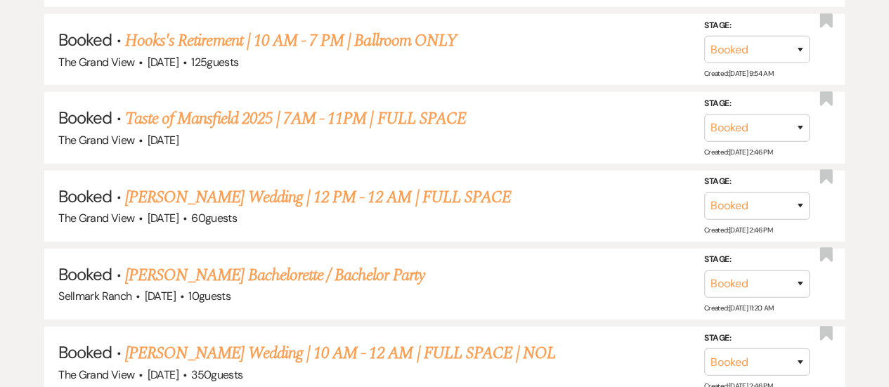
scroll to position [2044, 0]
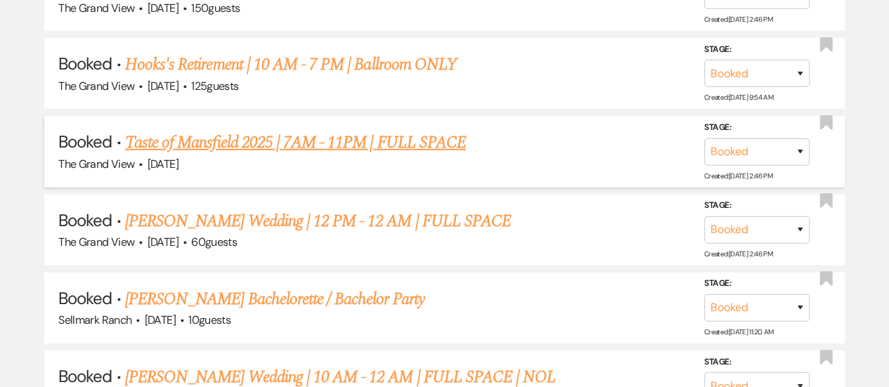
click at [297, 155] on link "Taste of Mansfield 2025 | 7AM - 11PM | FULL SPACE" at bounding box center [295, 142] width 341 height 25
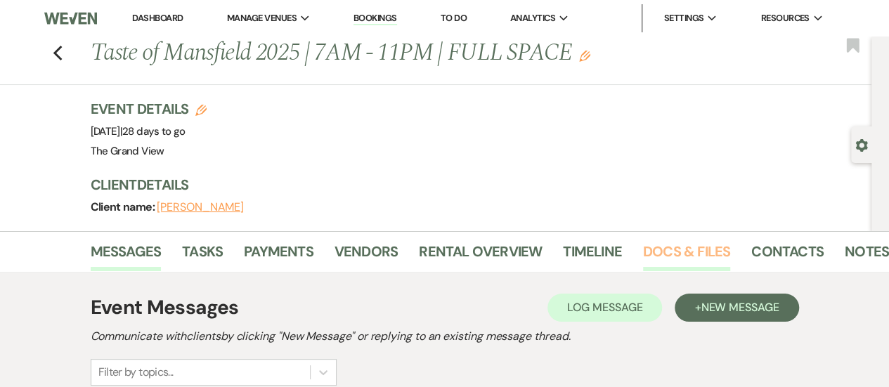
click at [687, 248] on link "Docs & Files" at bounding box center [686, 255] width 87 height 31
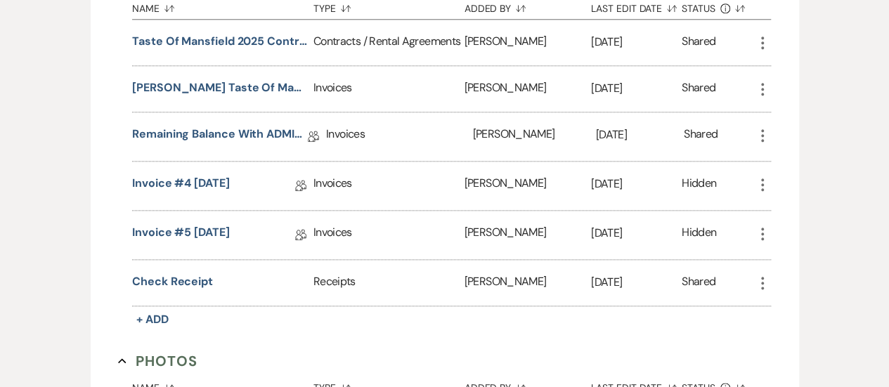
scroll to position [716, 0]
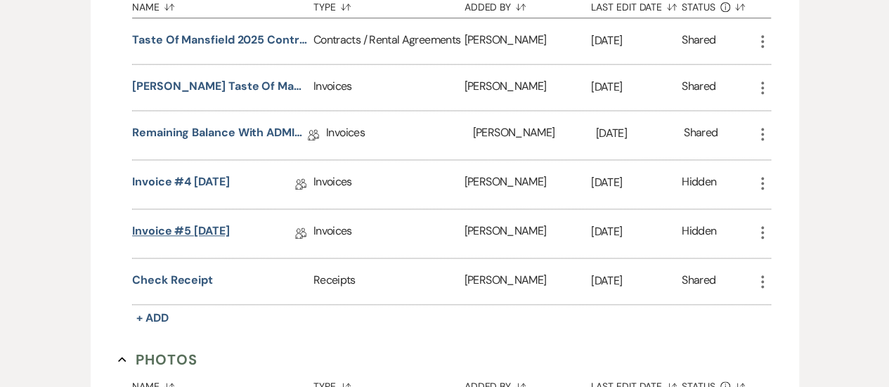
click at [197, 233] on link "Invoice #5 [DATE]" at bounding box center [181, 234] width 98 height 22
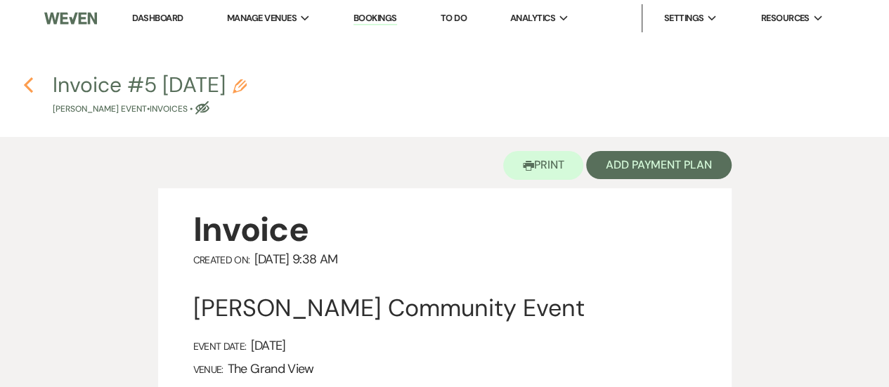
click at [30, 82] on icon "Previous" at bounding box center [28, 85] width 11 height 17
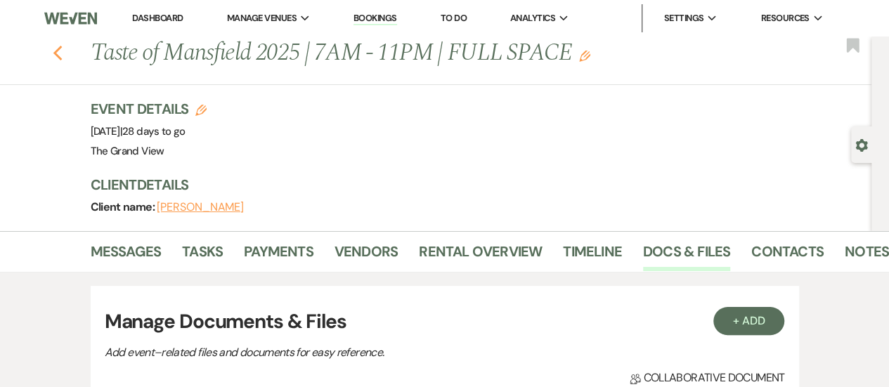
click at [62, 57] on use "button" at bounding box center [57, 53] width 9 height 15
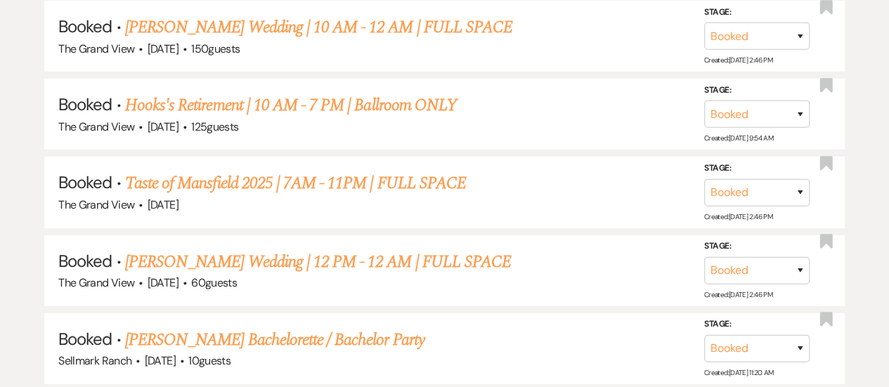
scroll to position [1967, 0]
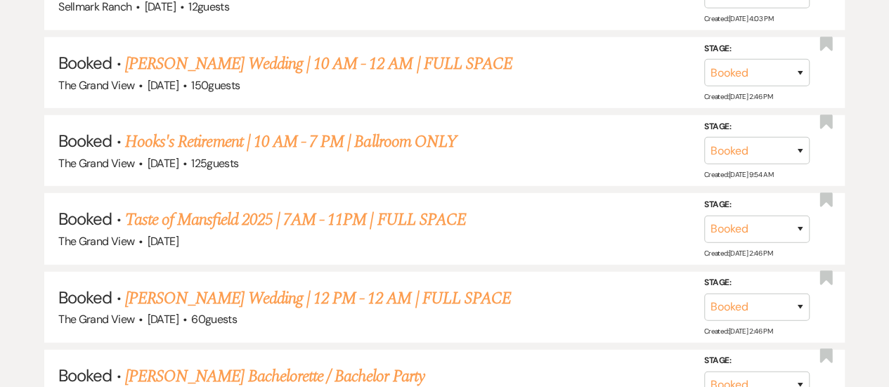
click at [235, 155] on link "Hooks's Retirement | 10 AM - 7 PM | Ballroom ONLY" at bounding box center [291, 141] width 332 height 25
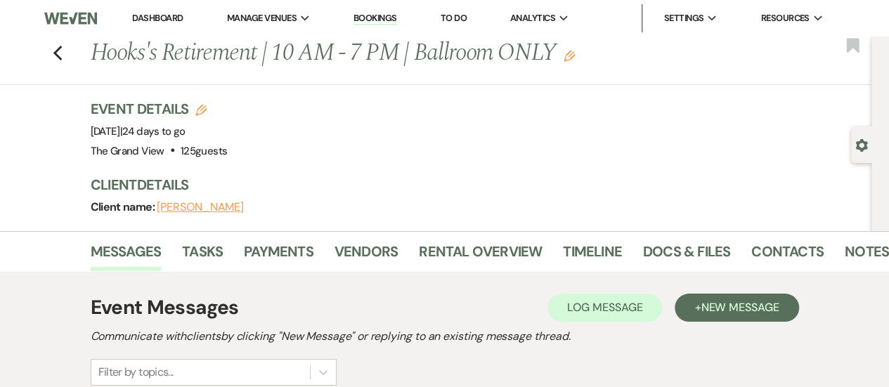
click at [680, 237] on li "Docs & Files" at bounding box center [697, 254] width 108 height 34
click at [672, 241] on link "Docs & Files" at bounding box center [686, 255] width 87 height 31
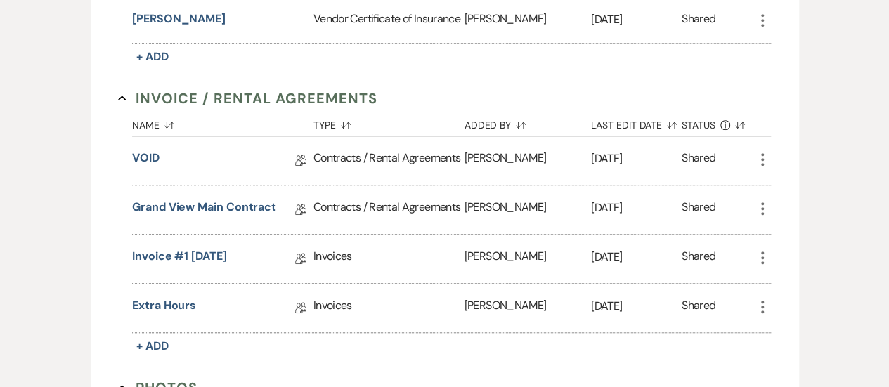
scroll to position [475, 0]
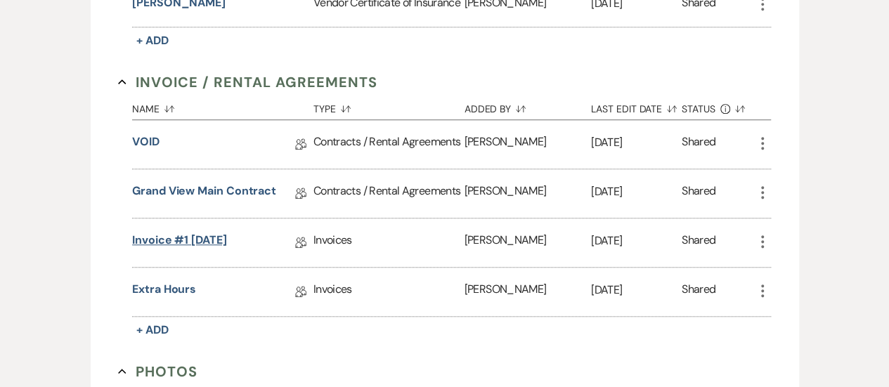
click at [179, 238] on link "Invoice #1 [DATE]" at bounding box center [179, 243] width 95 height 22
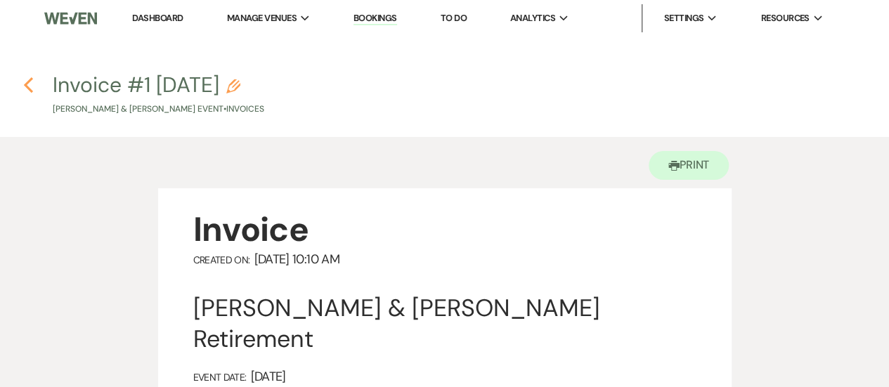
click at [31, 88] on icon "Previous" at bounding box center [28, 85] width 11 height 17
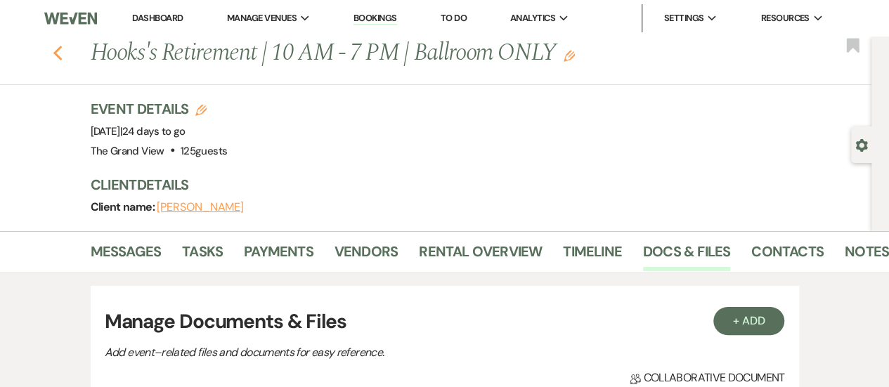
click at [63, 60] on icon "Previous" at bounding box center [58, 53] width 11 height 17
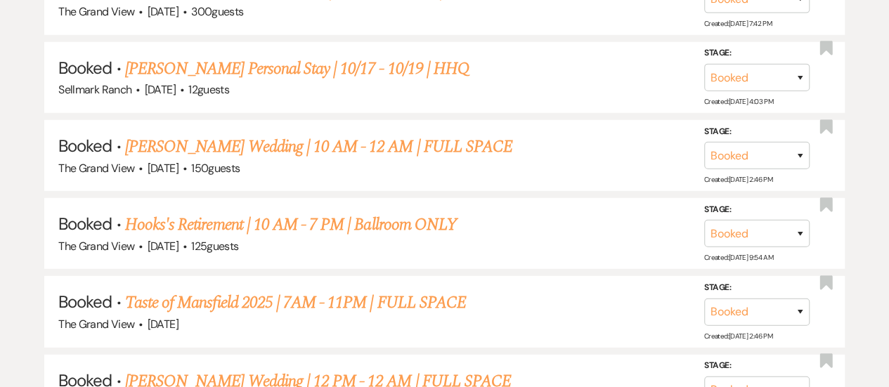
scroll to position [1870, 0]
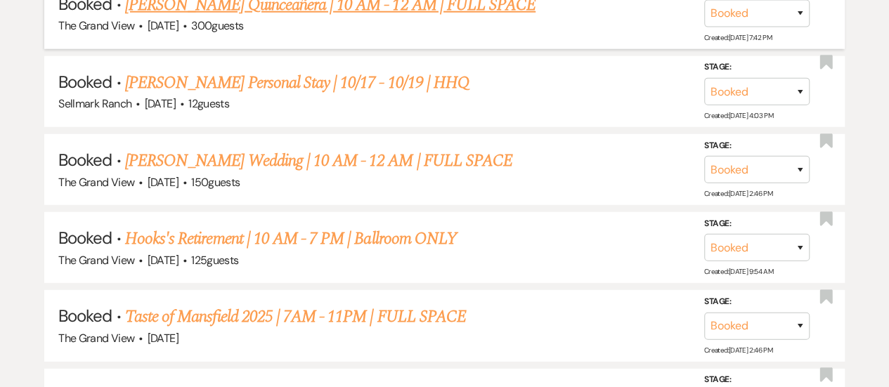
click at [268, 15] on link "[PERSON_NAME] Quinceañera | 10 AM - 12 AM | FULL SPACE" at bounding box center [330, 4] width 410 height 25
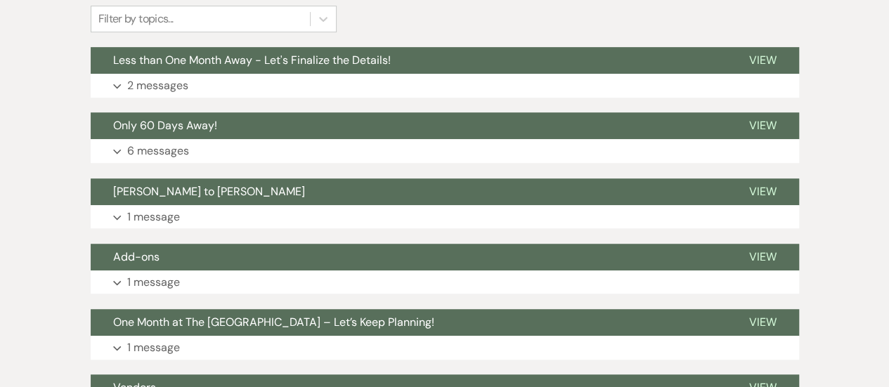
scroll to position [354, 0]
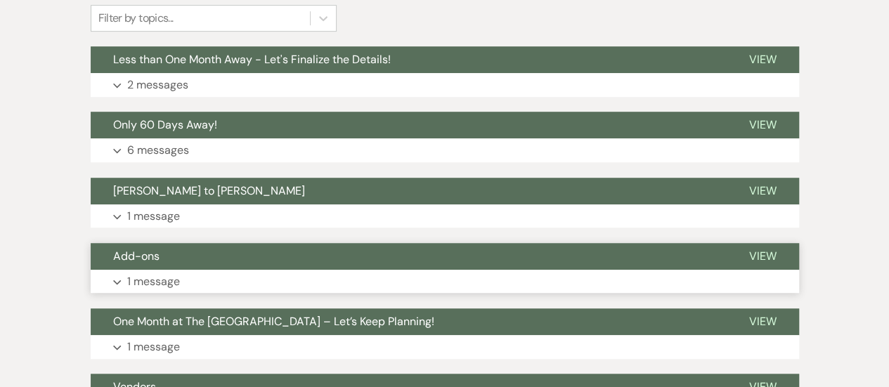
click at [248, 262] on button "Add-ons" at bounding box center [409, 256] width 636 height 27
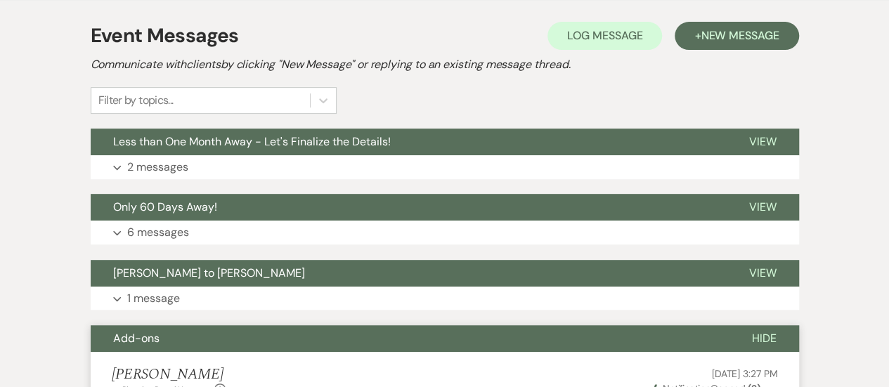
scroll to position [259, 0]
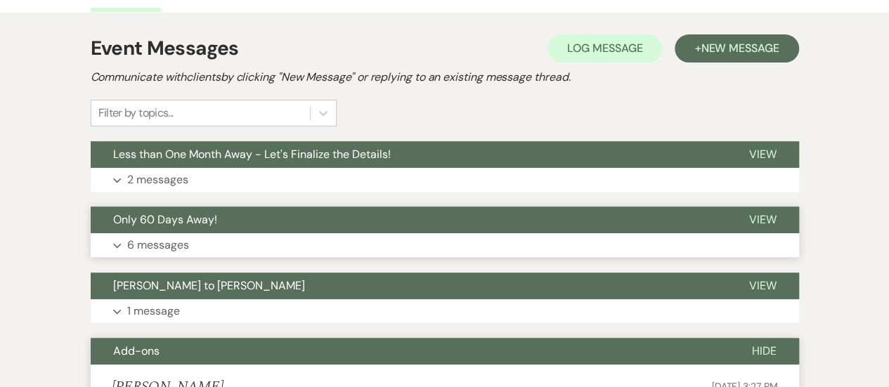
click at [202, 235] on button "Expand 6 messages" at bounding box center [445, 245] width 708 height 24
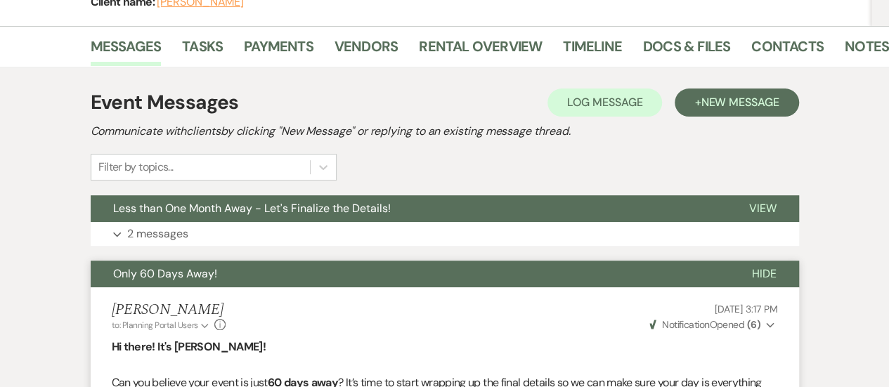
scroll to position [0, 0]
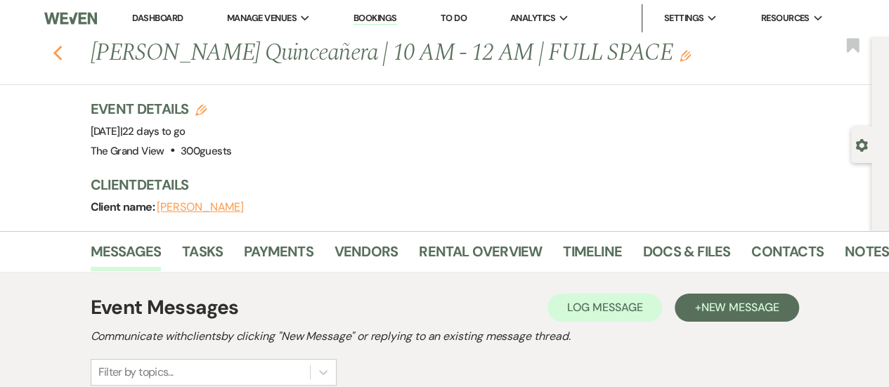
click at [63, 55] on icon "Previous" at bounding box center [58, 53] width 11 height 17
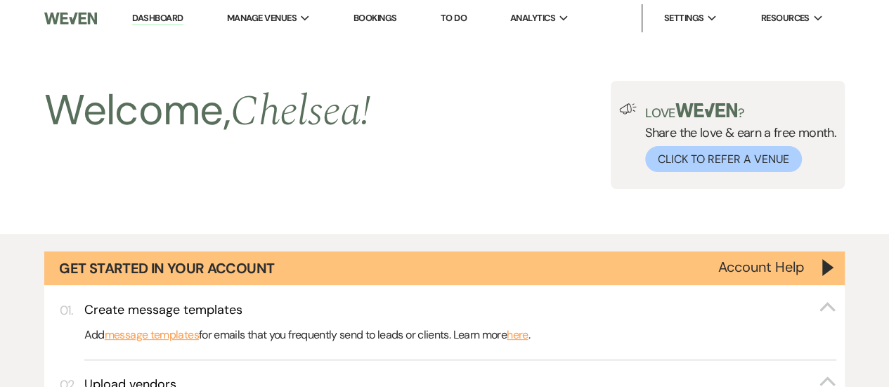
scroll to position [1870, 0]
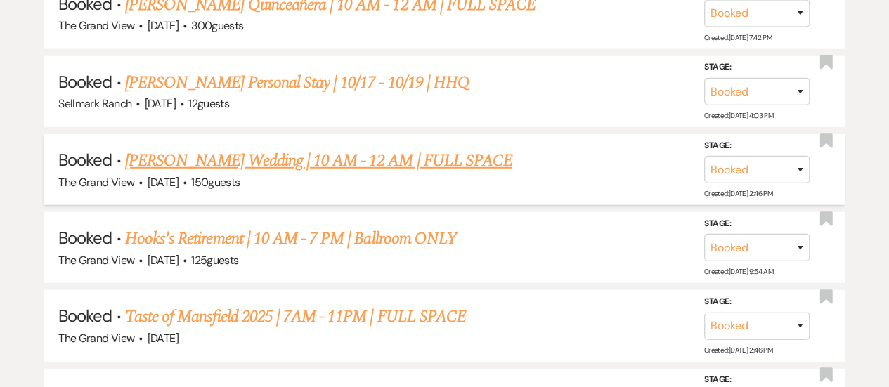
click at [265, 174] on link "[PERSON_NAME] Wedding | 10 AM - 12 AM | FULL SPACE" at bounding box center [318, 160] width 387 height 25
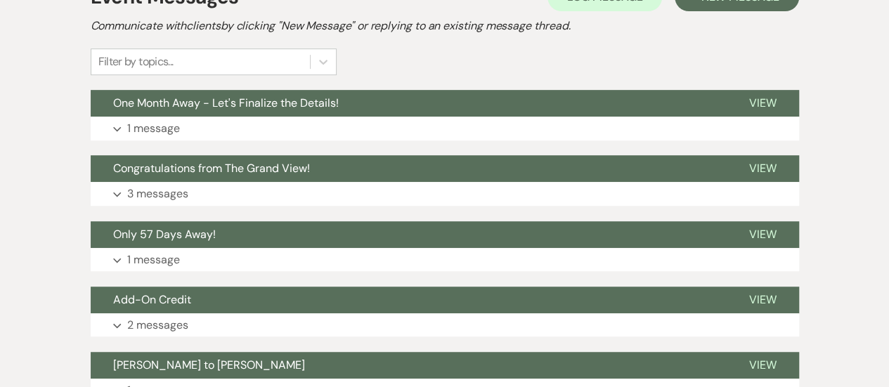
scroll to position [323, 0]
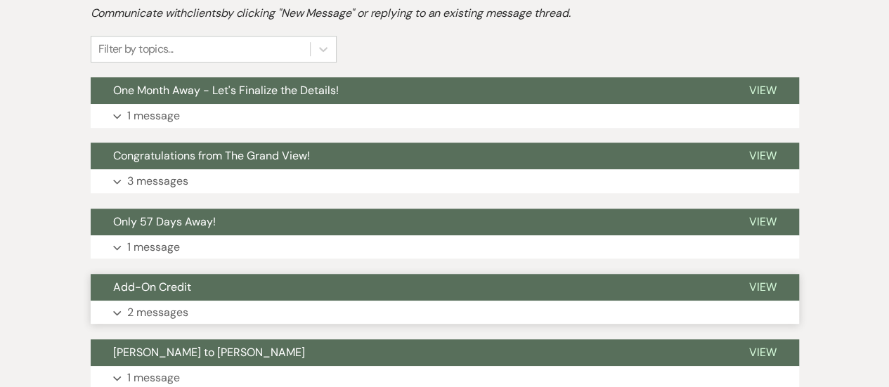
click at [247, 317] on button "Expand 2 messages" at bounding box center [445, 313] width 708 height 24
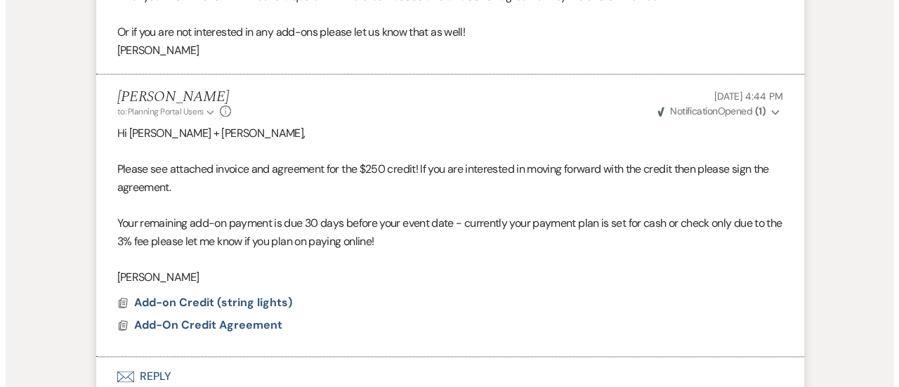
scroll to position [877, 0]
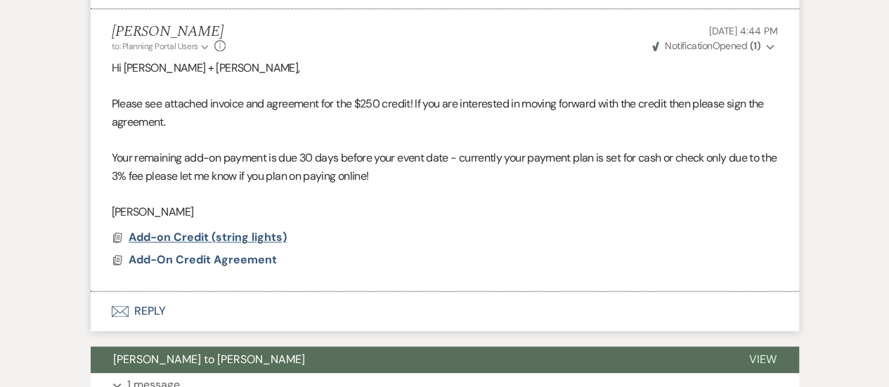
click at [233, 239] on span "Add-on Credit (string lights)" at bounding box center [208, 237] width 158 height 15
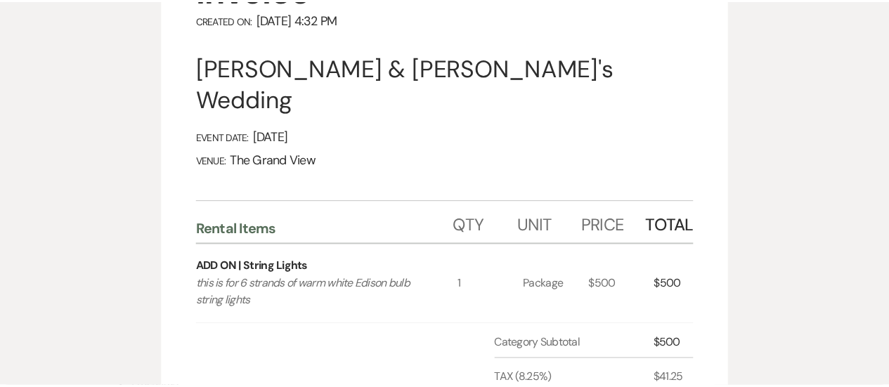
scroll to position [0, 0]
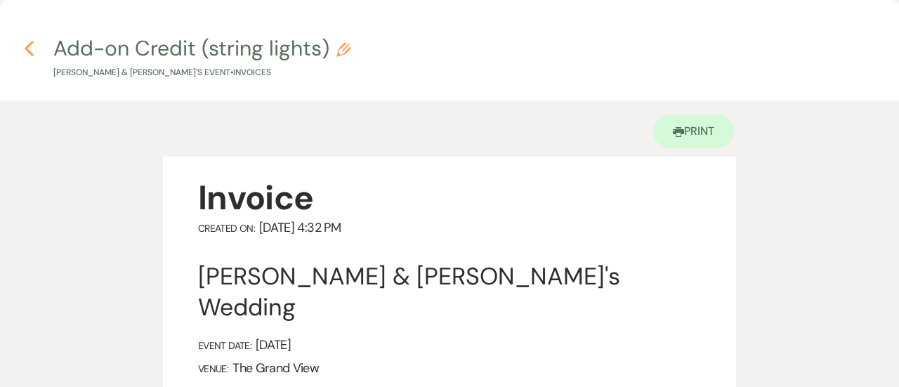
click at [27, 51] on use "button" at bounding box center [29, 48] width 9 height 15
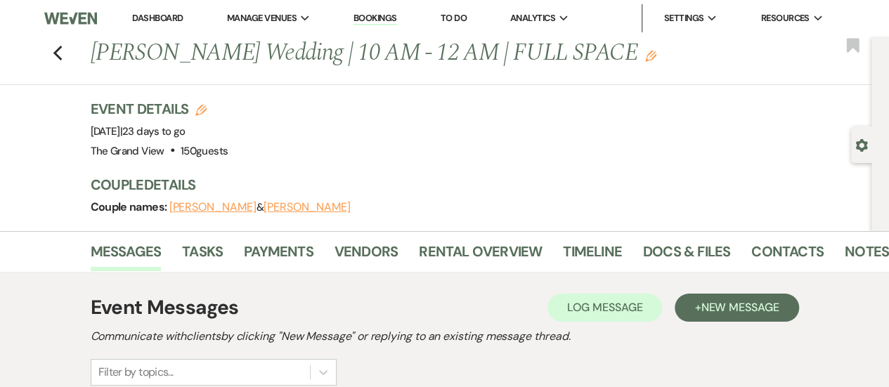
click at [159, 25] on li "Dashboard" at bounding box center [157, 18] width 65 height 28
click at [156, 18] on link "Dashboard" at bounding box center [157, 18] width 51 height 12
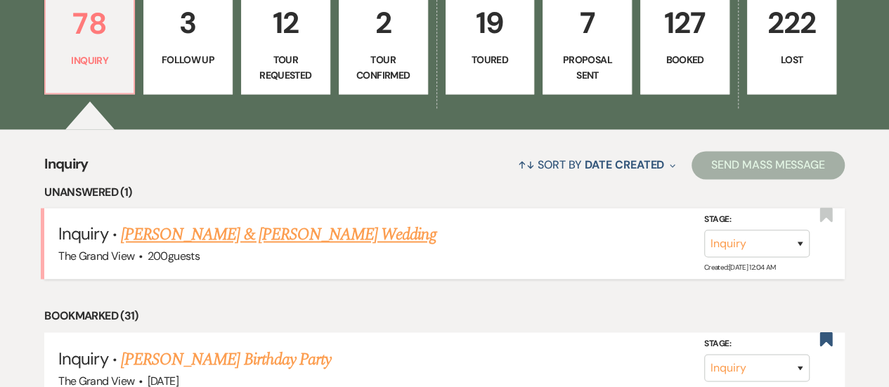
click at [285, 241] on link "[PERSON_NAME] & [PERSON_NAME] Wedding" at bounding box center [278, 234] width 315 height 25
select select "5"
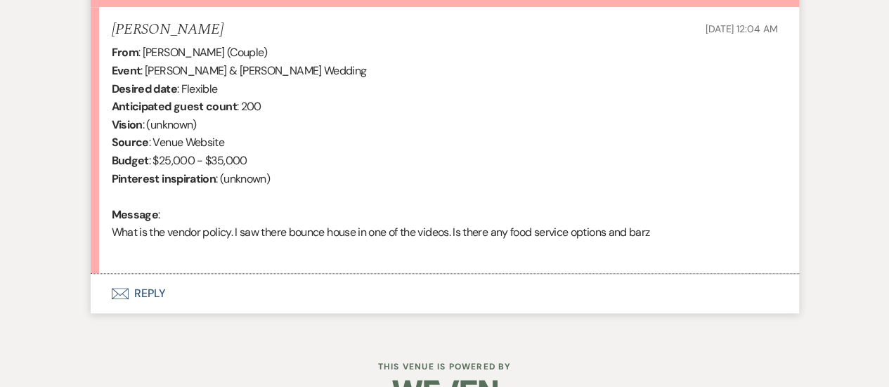
scroll to position [558, 0]
